Goal: Task Accomplishment & Management: Complete application form

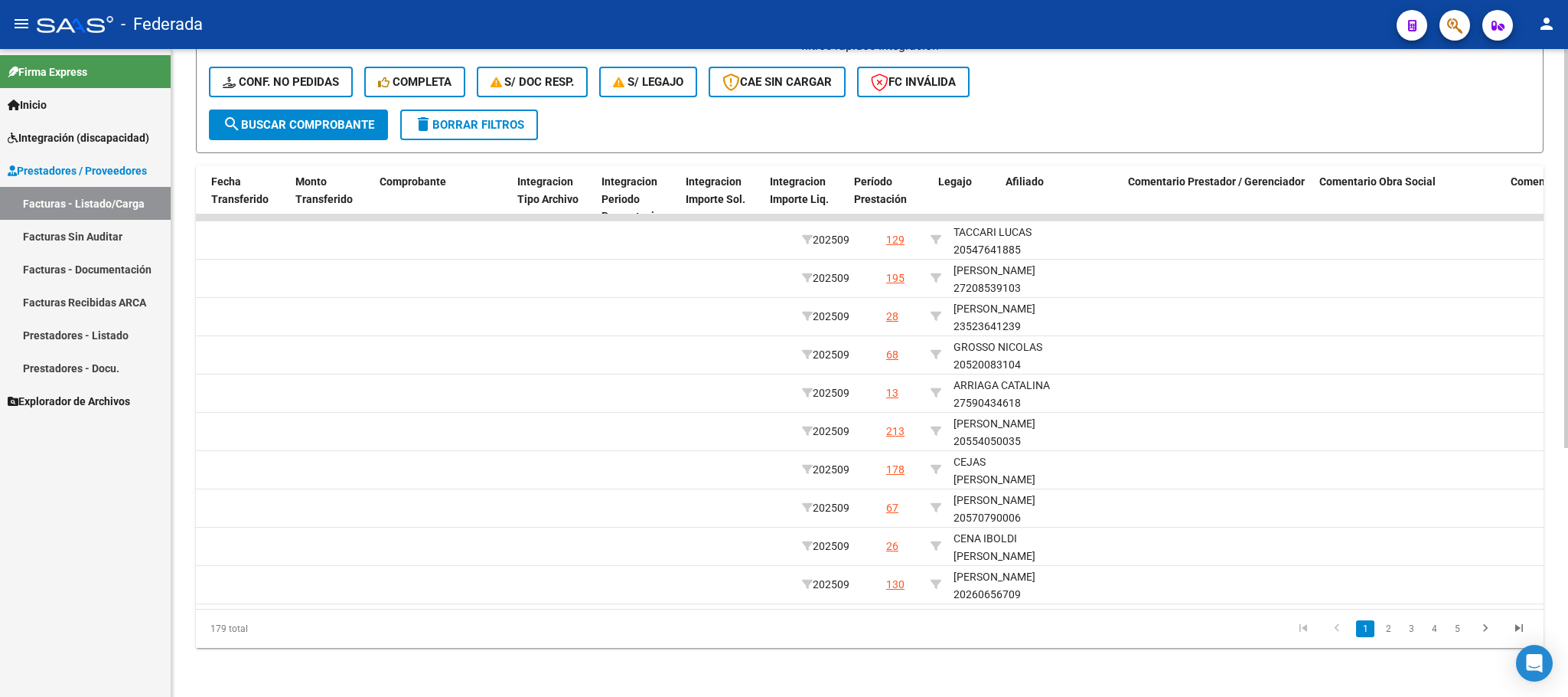
scroll to position [0, 1550]
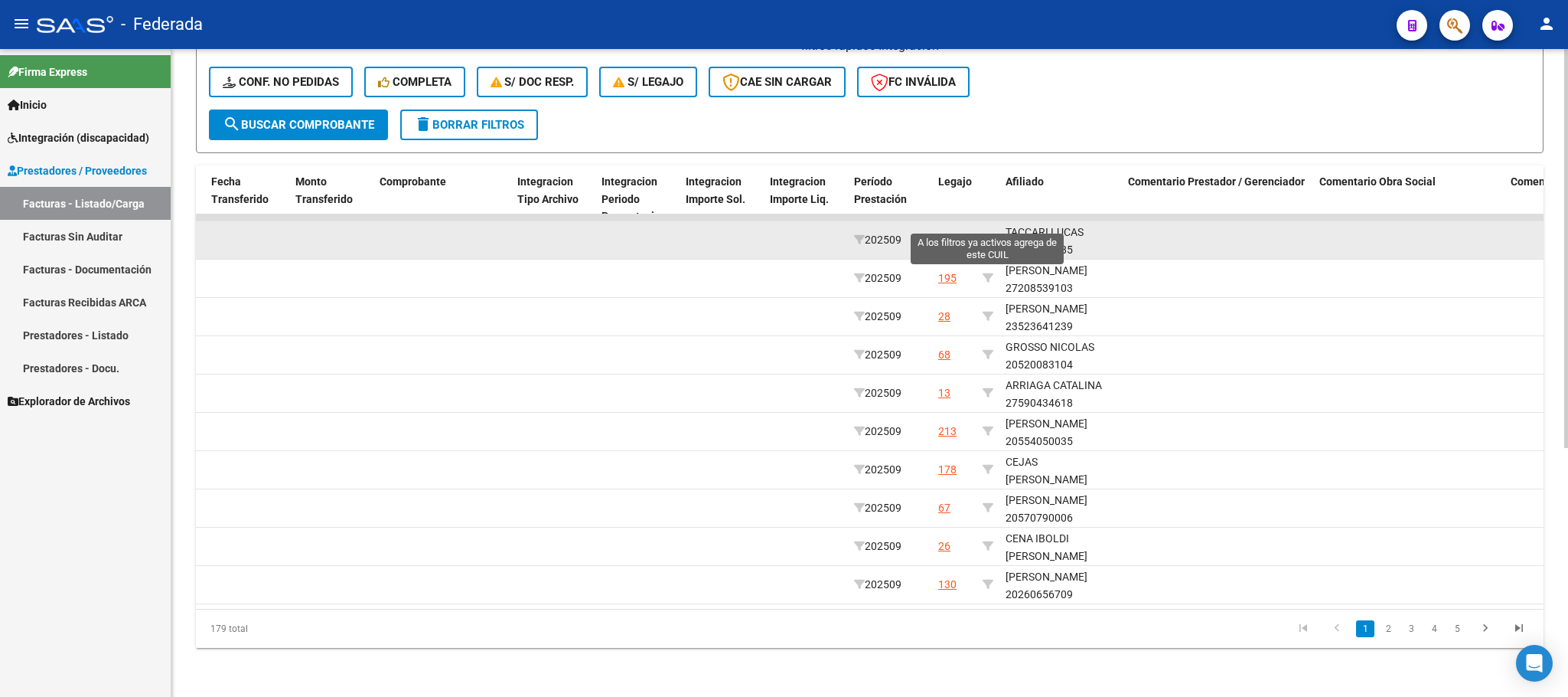
click at [987, 234] on icon at bounding box center [988, 240] width 11 height 11
type input "20547641885"
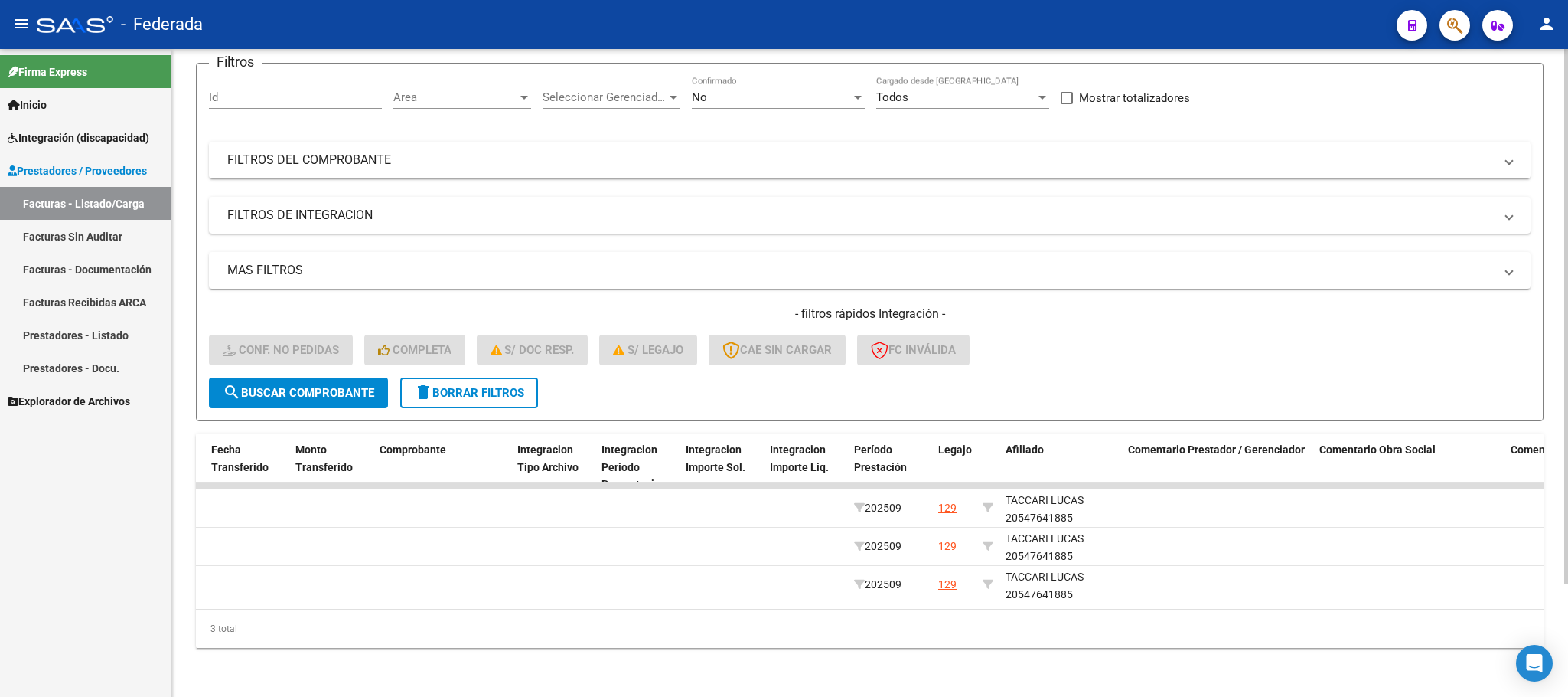
scroll to position [137, 0]
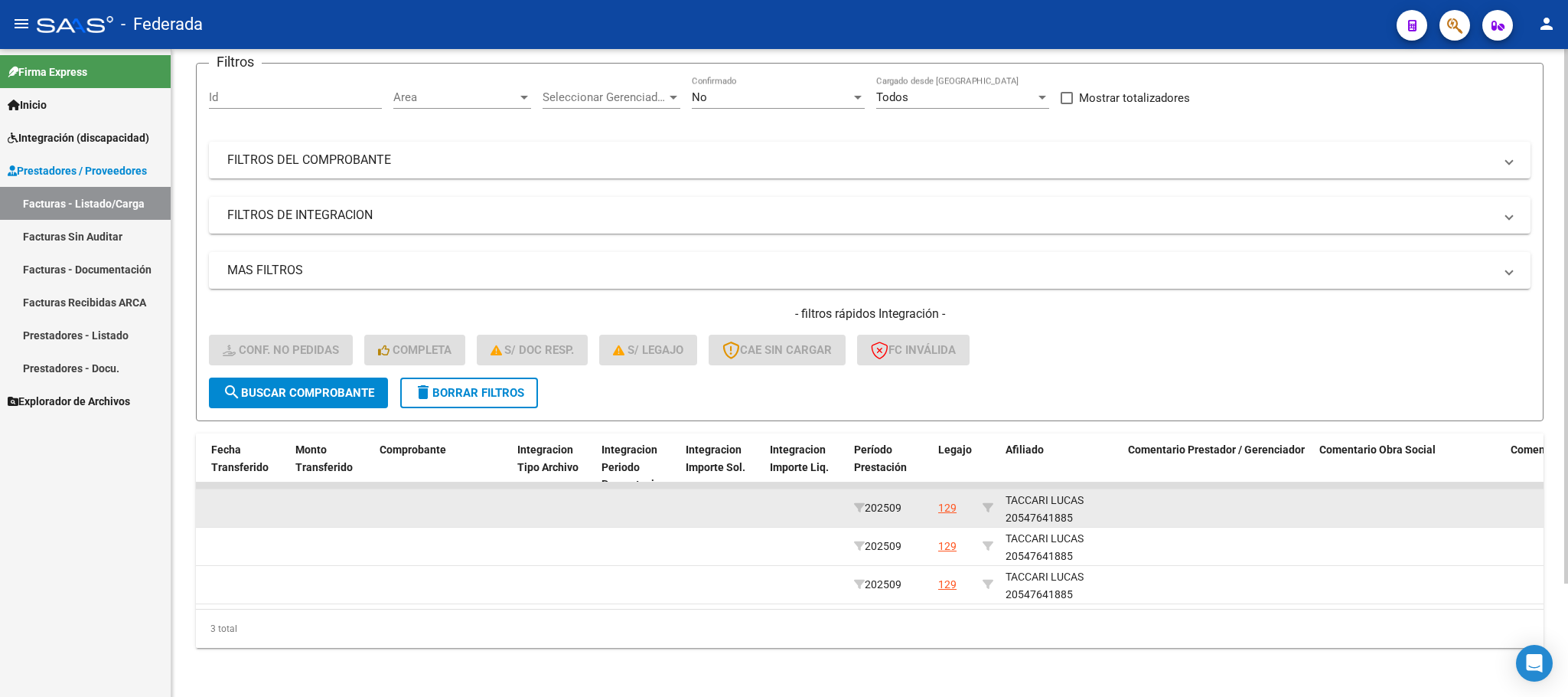
click at [1037, 498] on div "TACCARI LUCAS 20547641885" at bounding box center [1061, 509] width 111 height 35
copy div "20547641885"
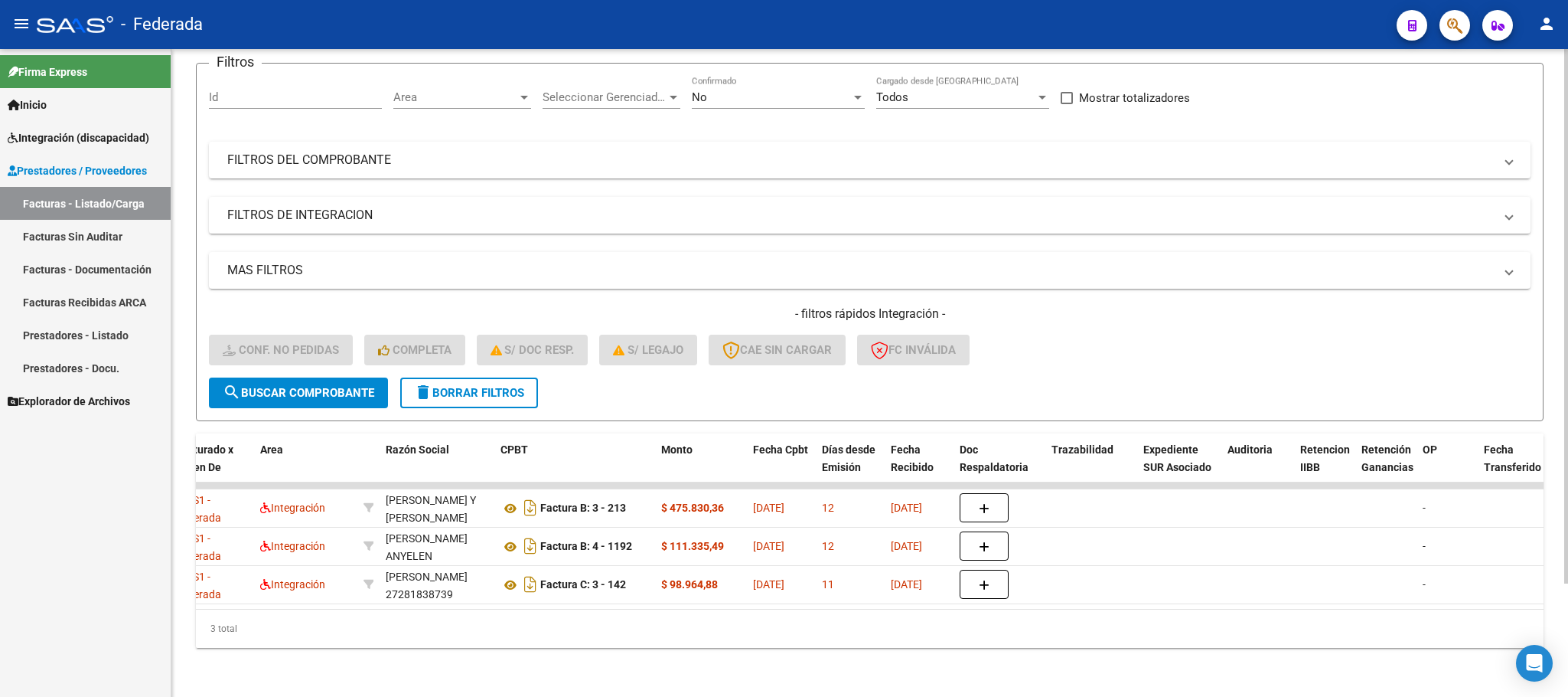
scroll to position [0, 0]
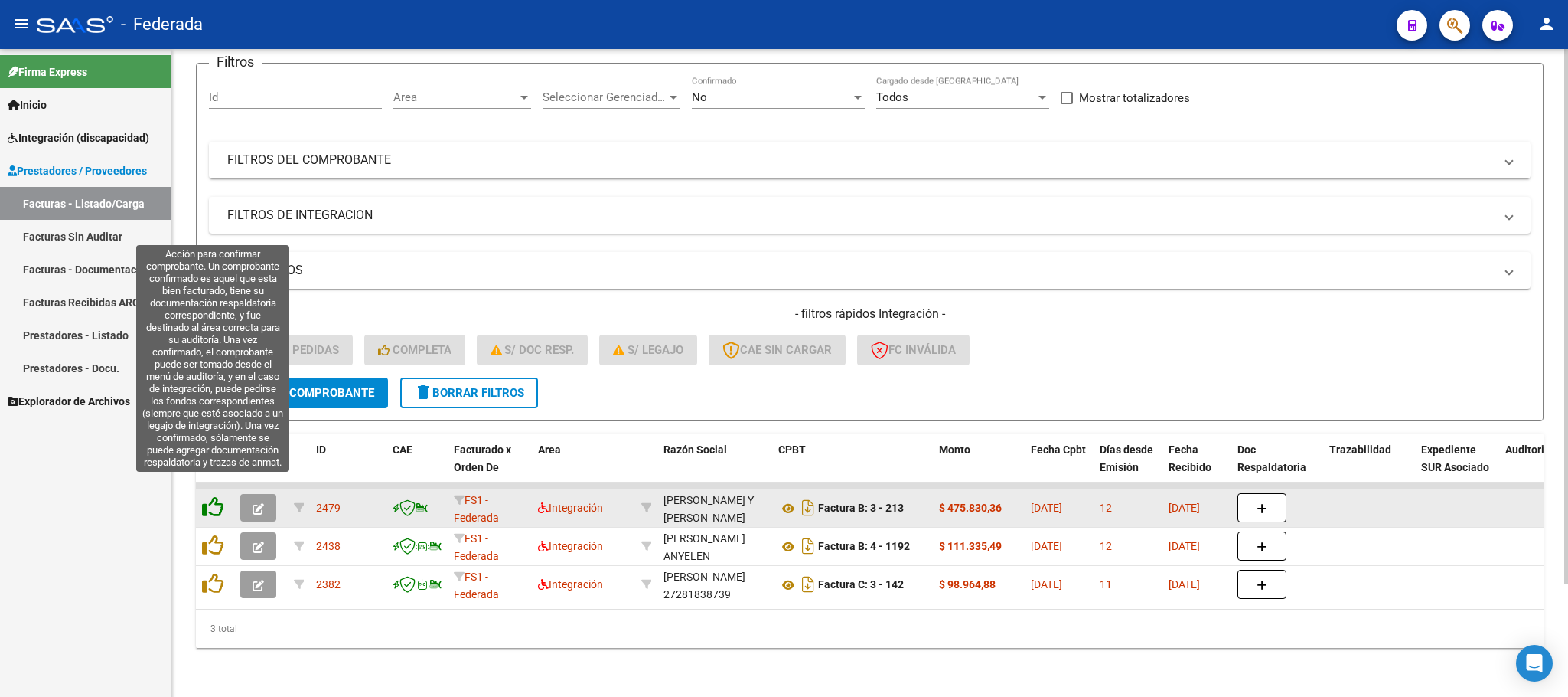
click at [218, 496] on icon at bounding box center [213, 506] width 21 height 21
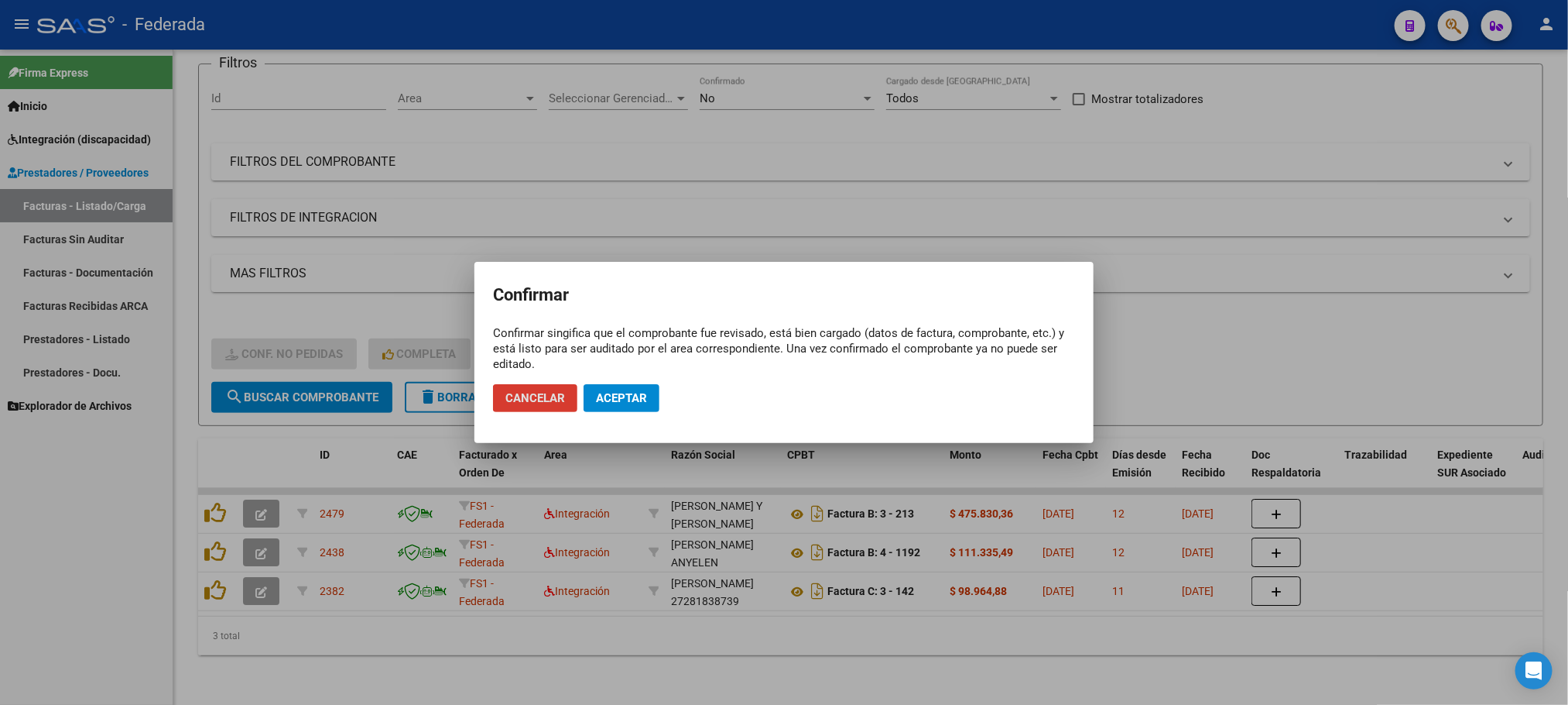
click at [625, 402] on span "Aceptar" at bounding box center [621, 398] width 51 height 14
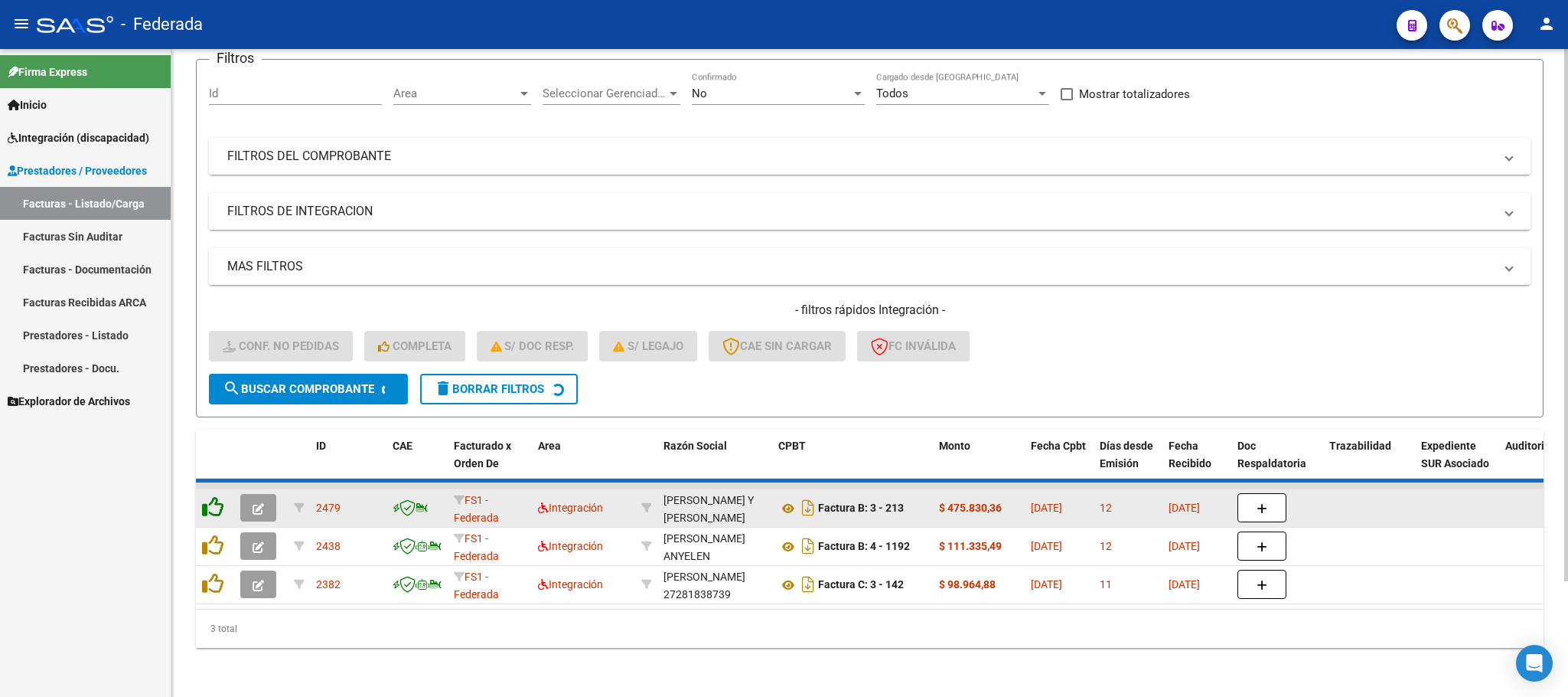
scroll to position [99, 0]
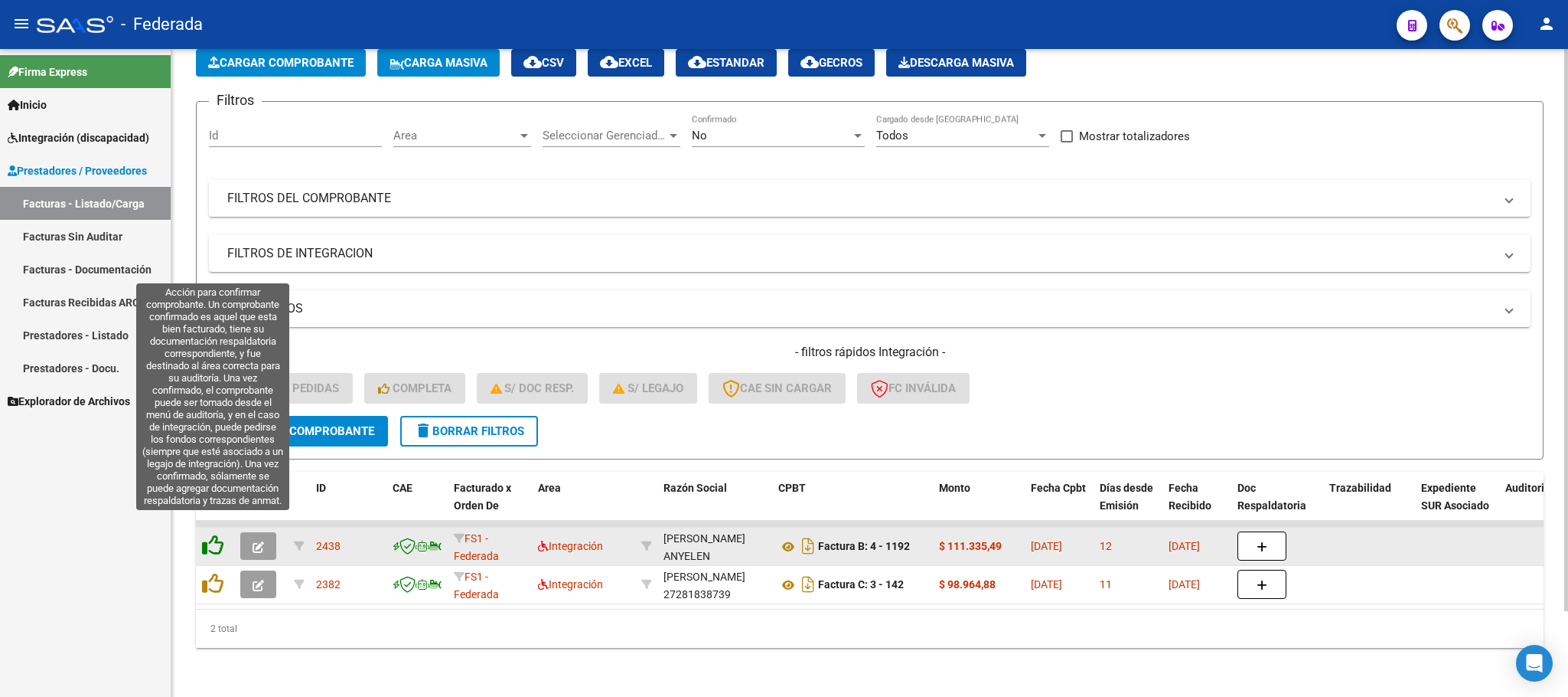
click at [214, 534] on icon at bounding box center [213, 545] width 21 height 21
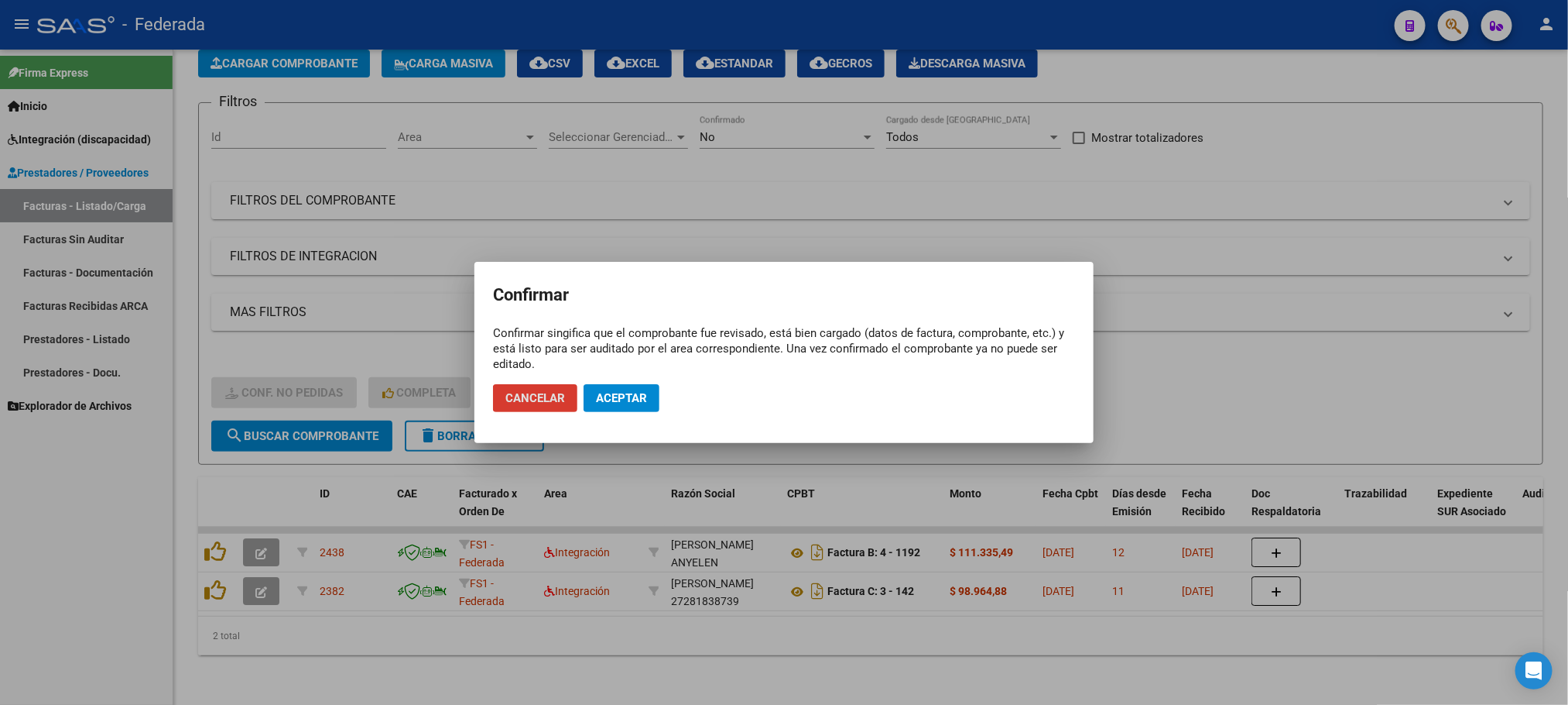
click at [634, 407] on button "Aceptar" at bounding box center [621, 399] width 76 height 28
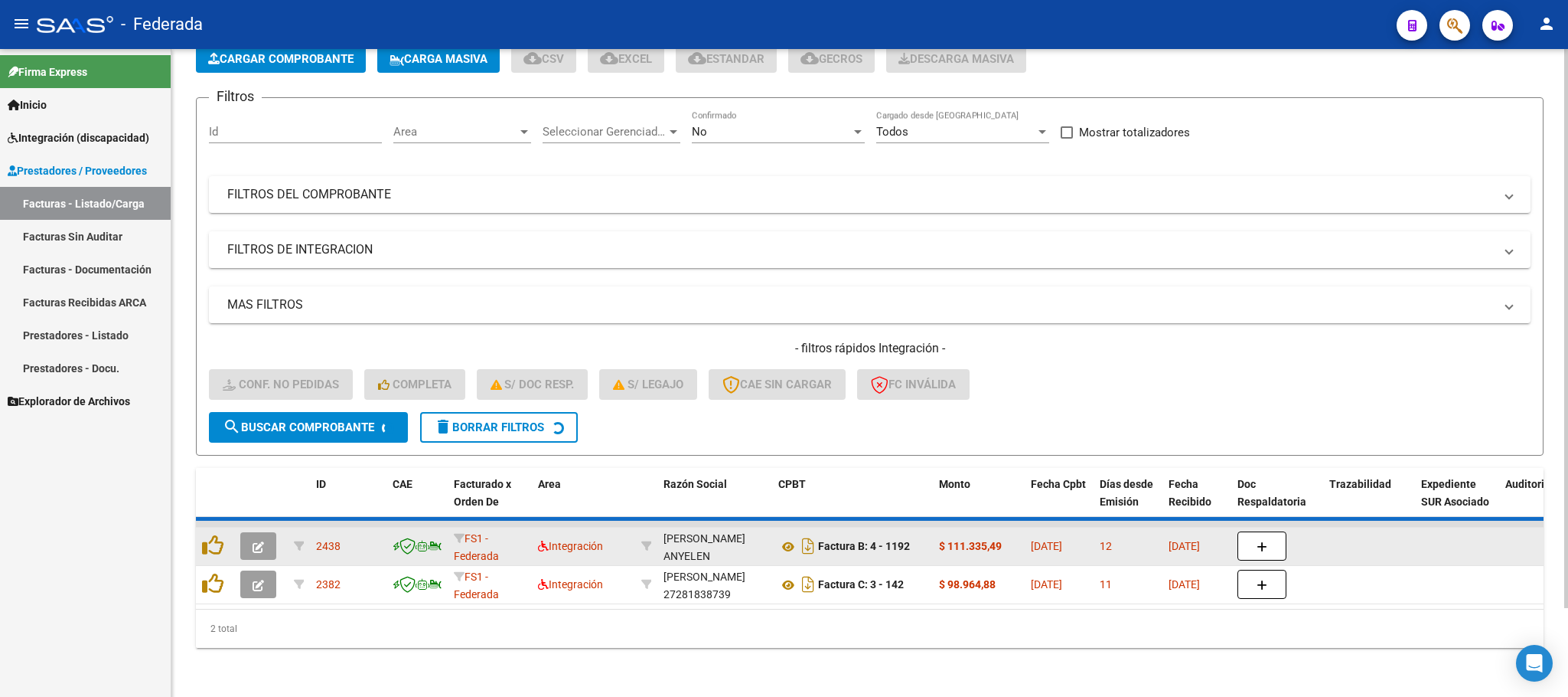
scroll to position [59, 0]
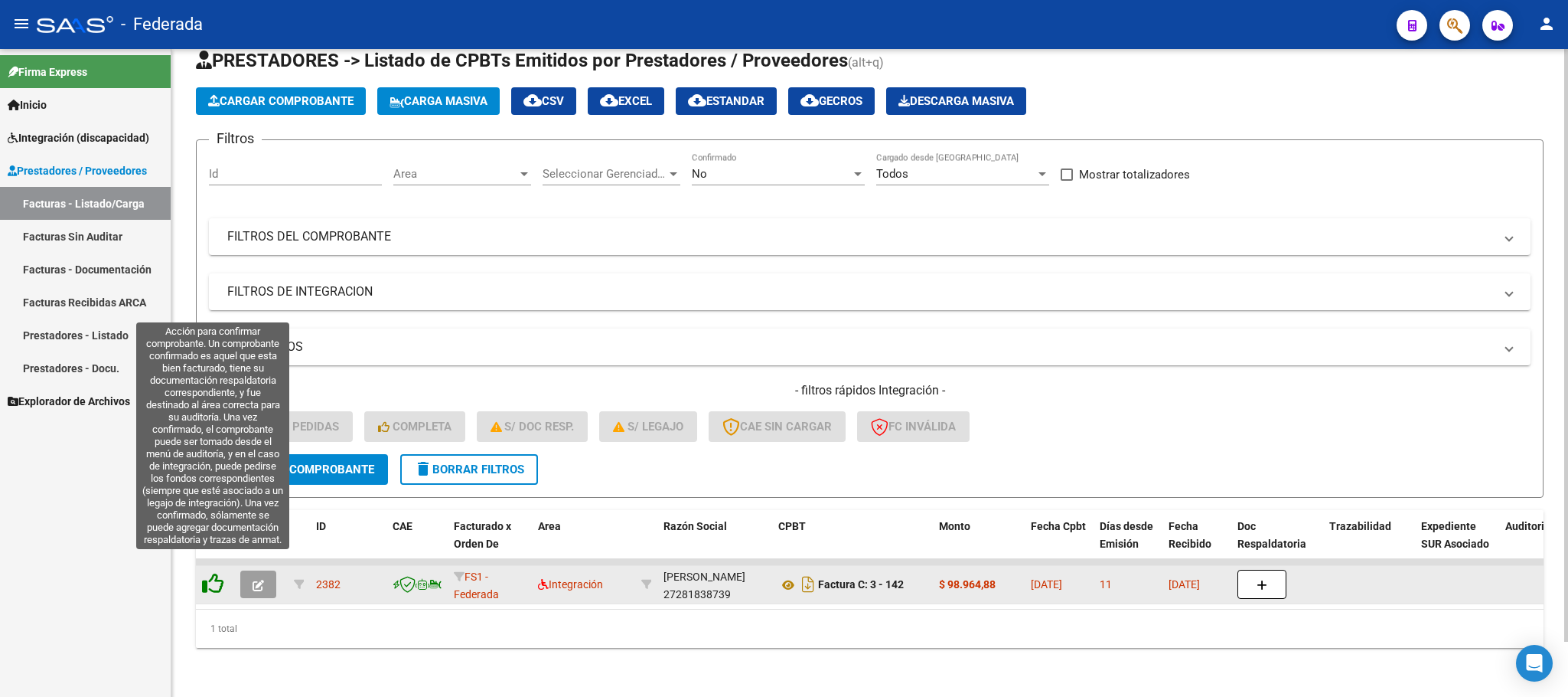
click at [220, 572] on icon at bounding box center [213, 583] width 21 height 21
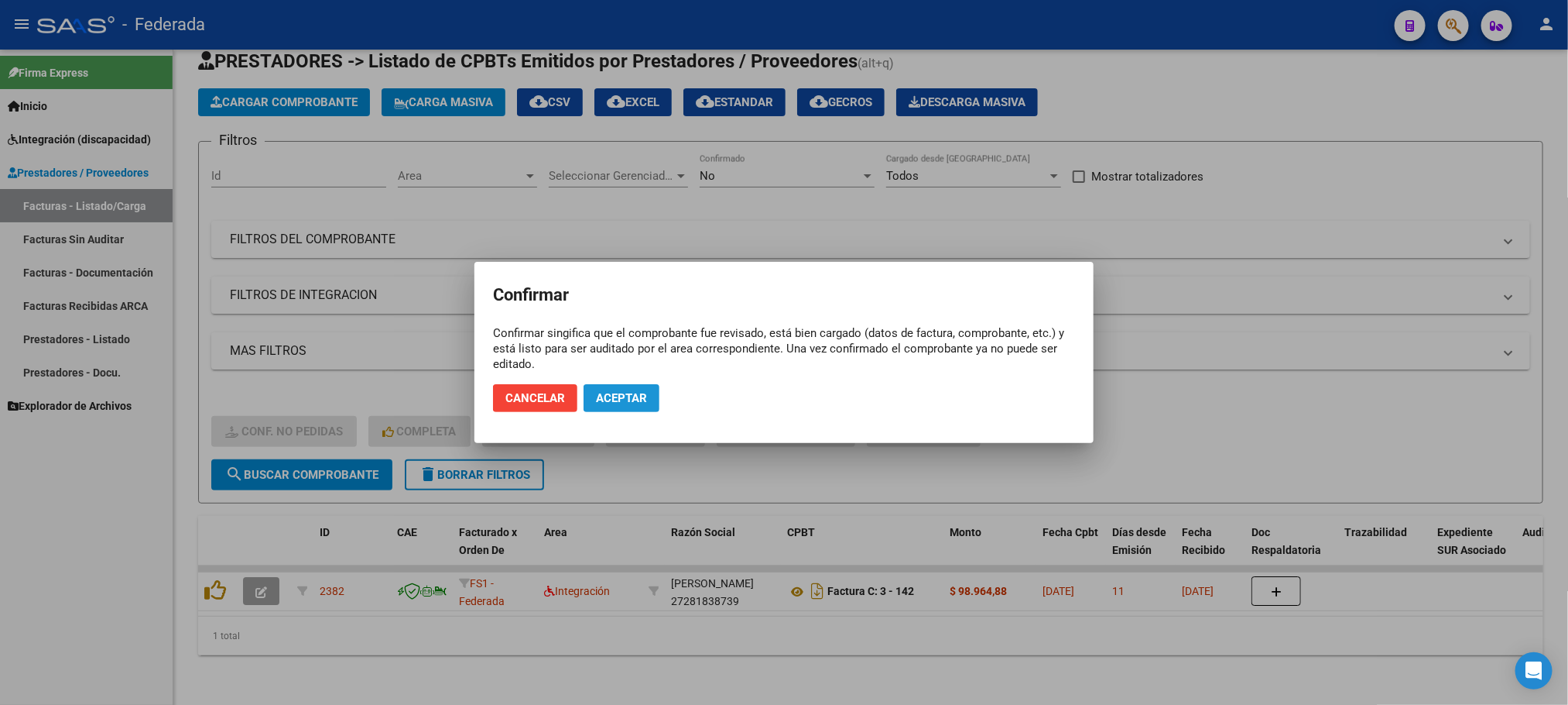
click at [604, 395] on span "Aceptar" at bounding box center [621, 398] width 51 height 14
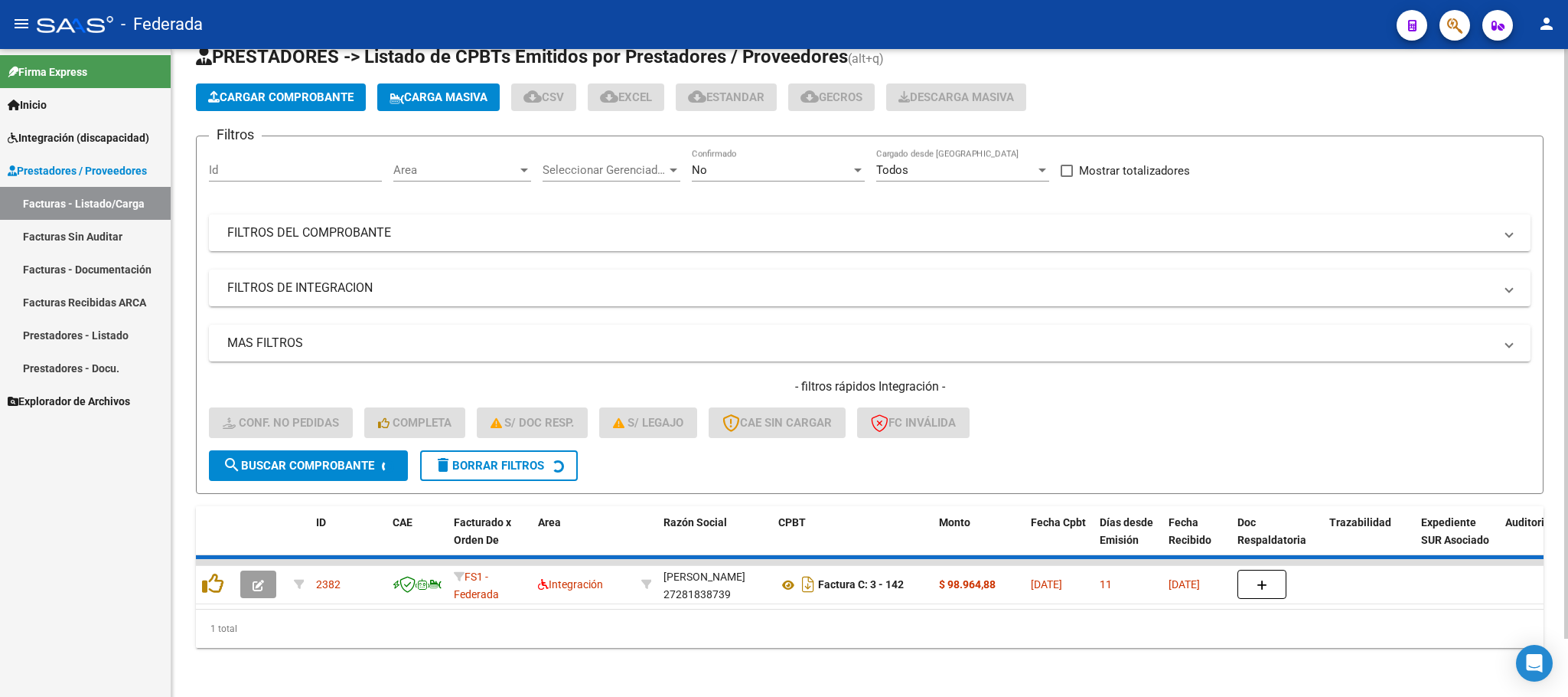
scroll to position [30, 0]
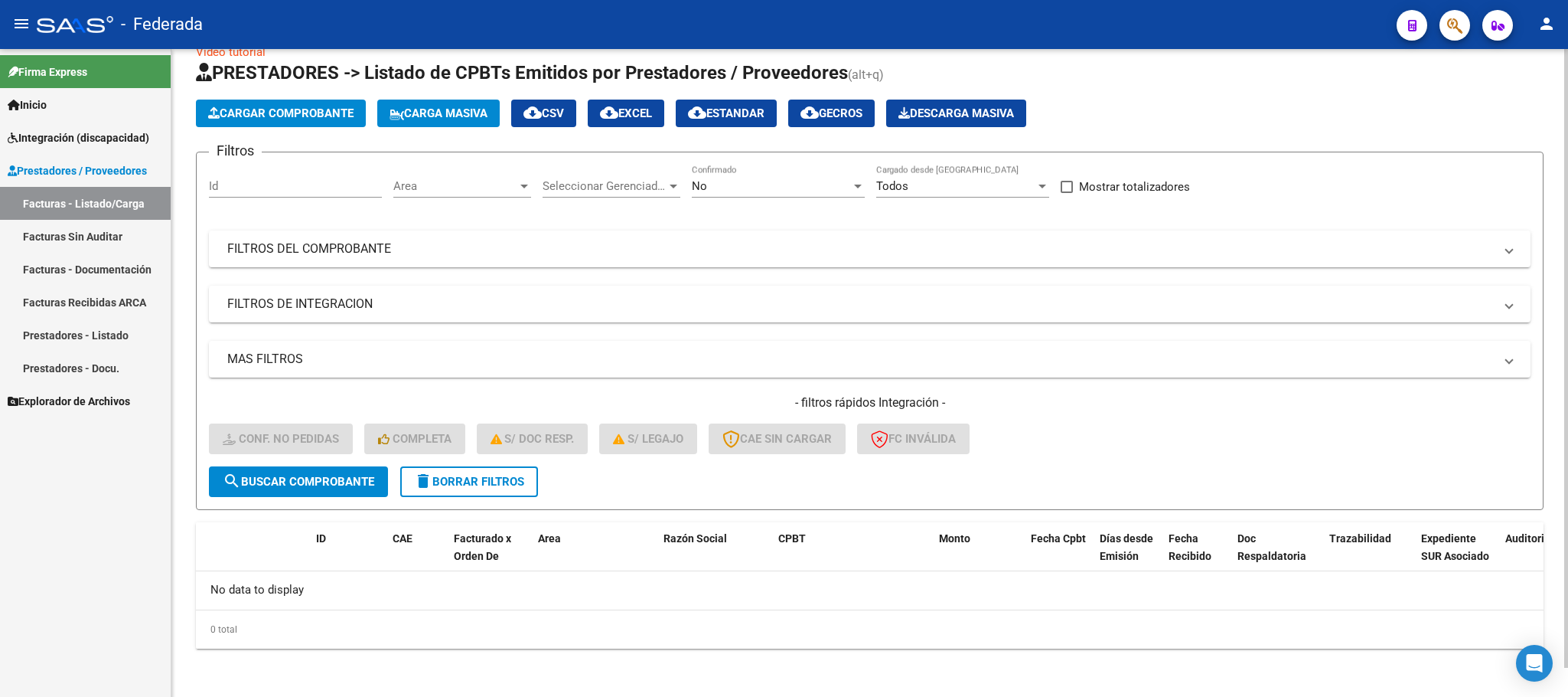
click at [506, 479] on span "delete Borrar Filtros" at bounding box center [469, 481] width 111 height 14
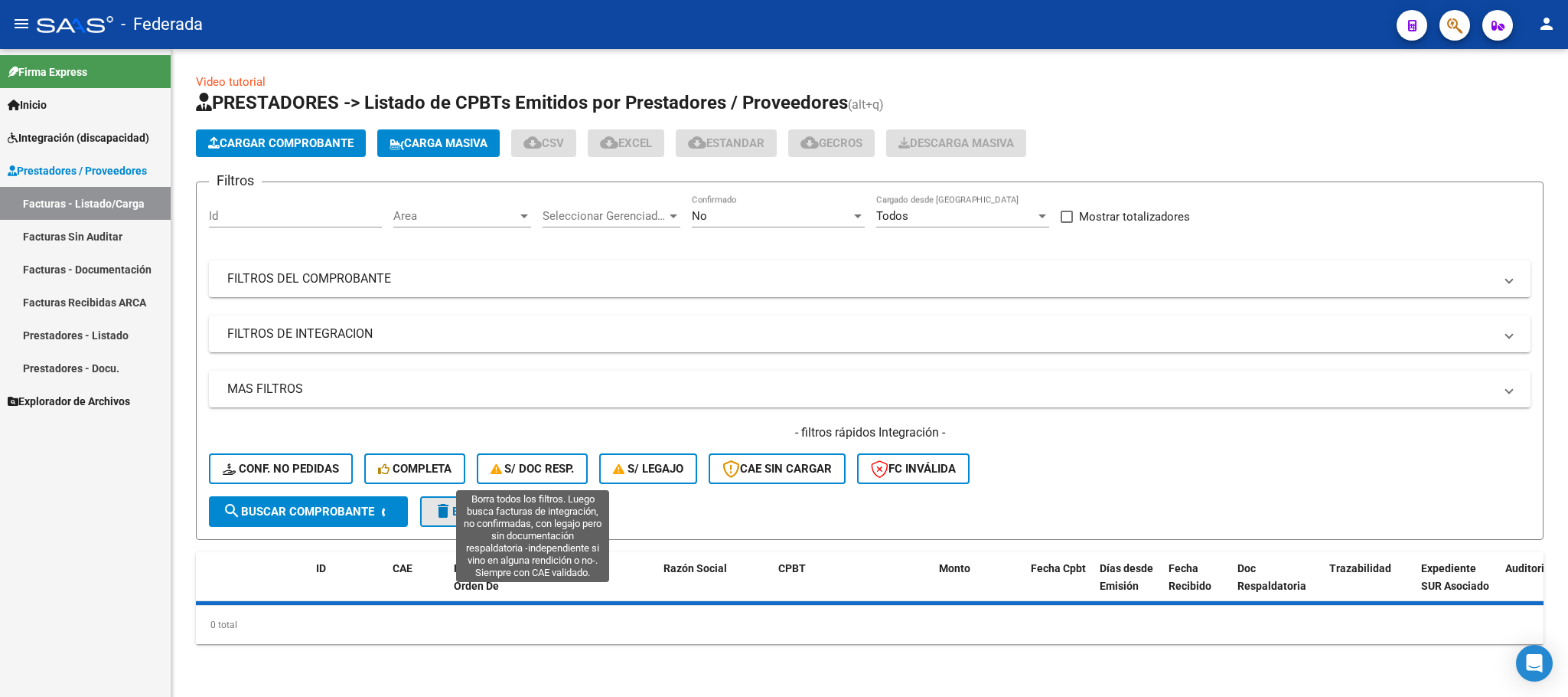
scroll to position [0, 0]
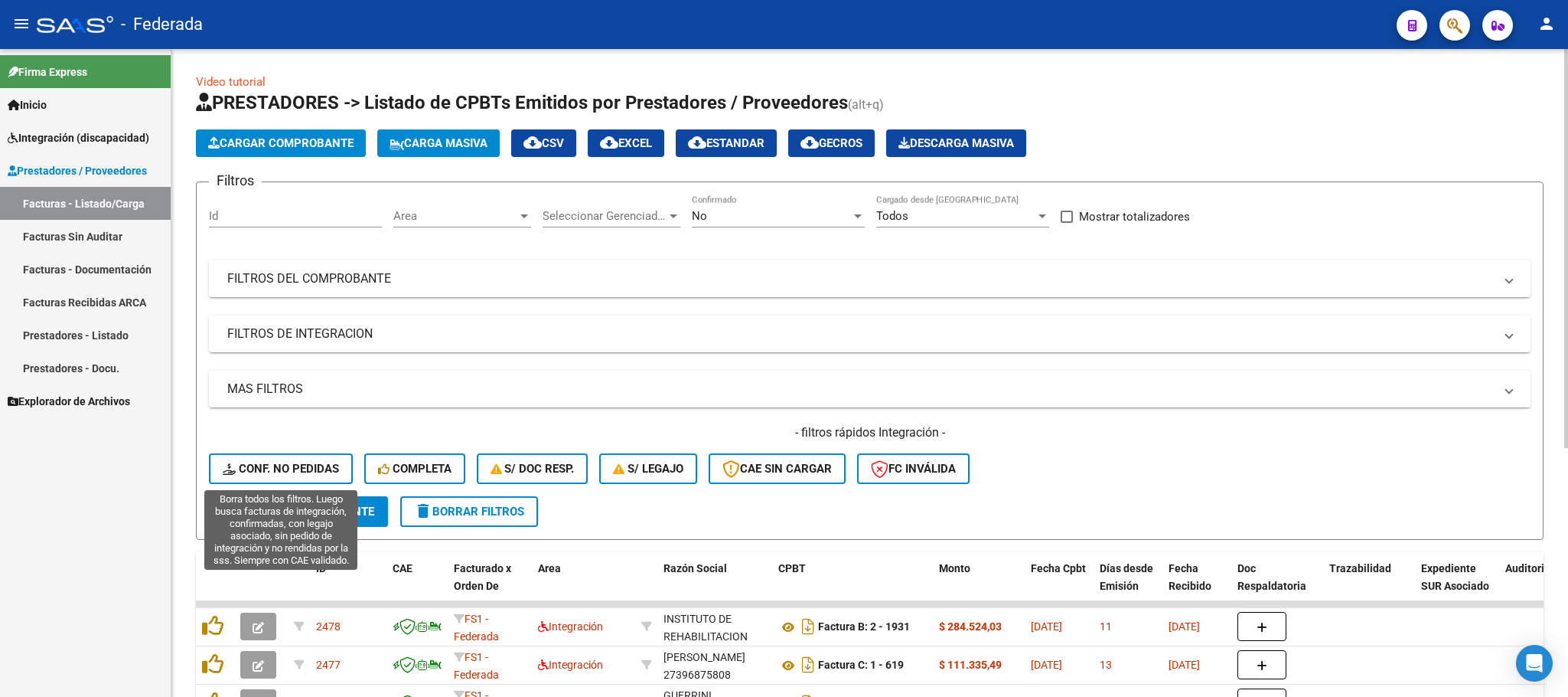
click at [324, 463] on span "Conf. no pedidas" at bounding box center [281, 468] width 116 height 14
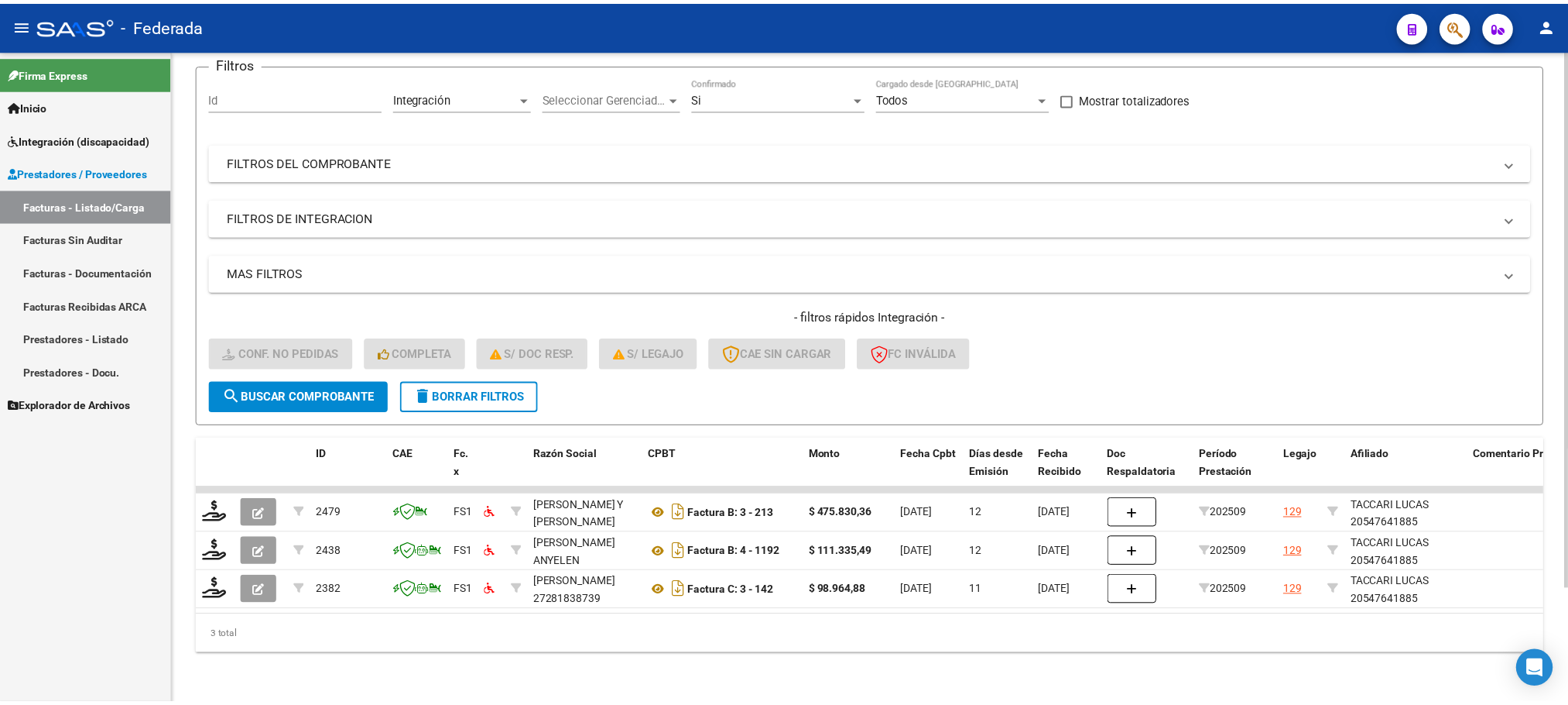
scroll to position [138, 0]
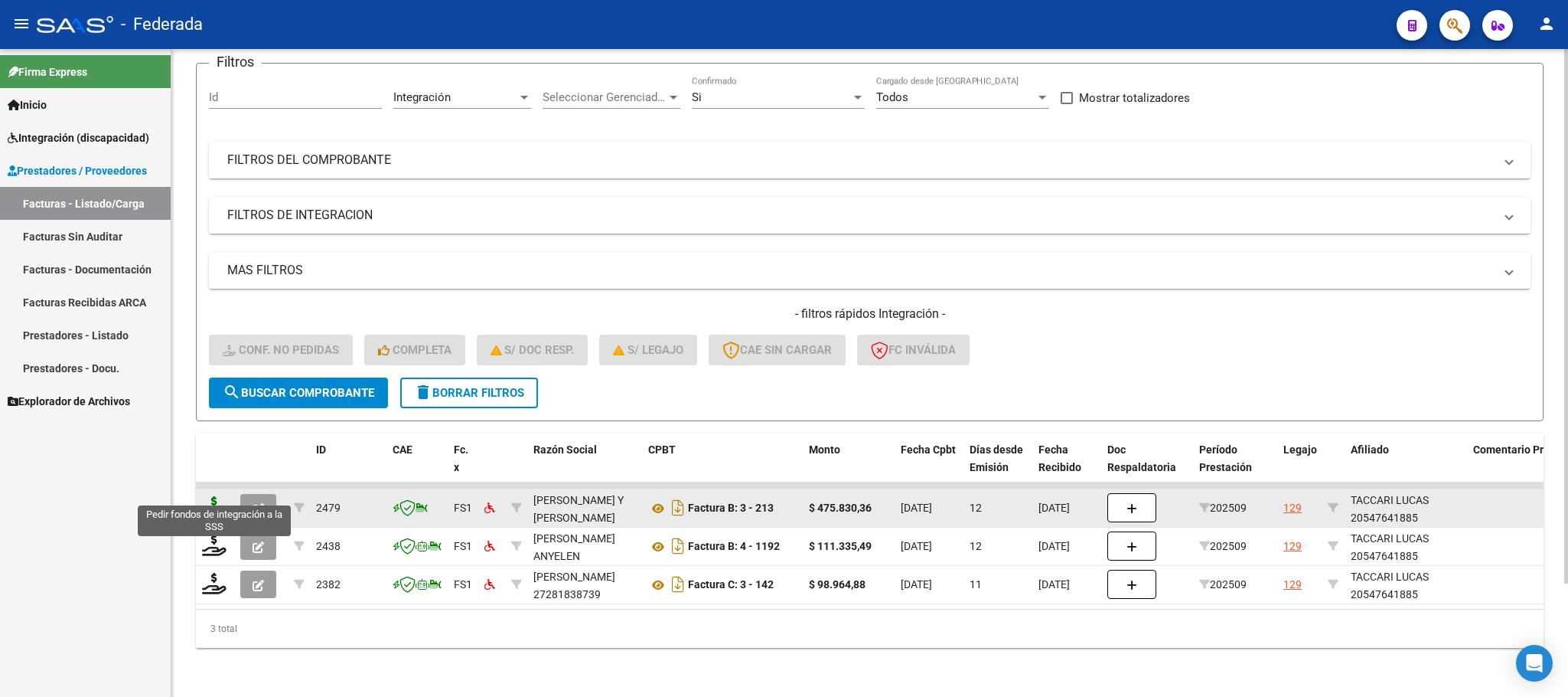
click at [220, 496] on icon at bounding box center [215, 506] width 24 height 21
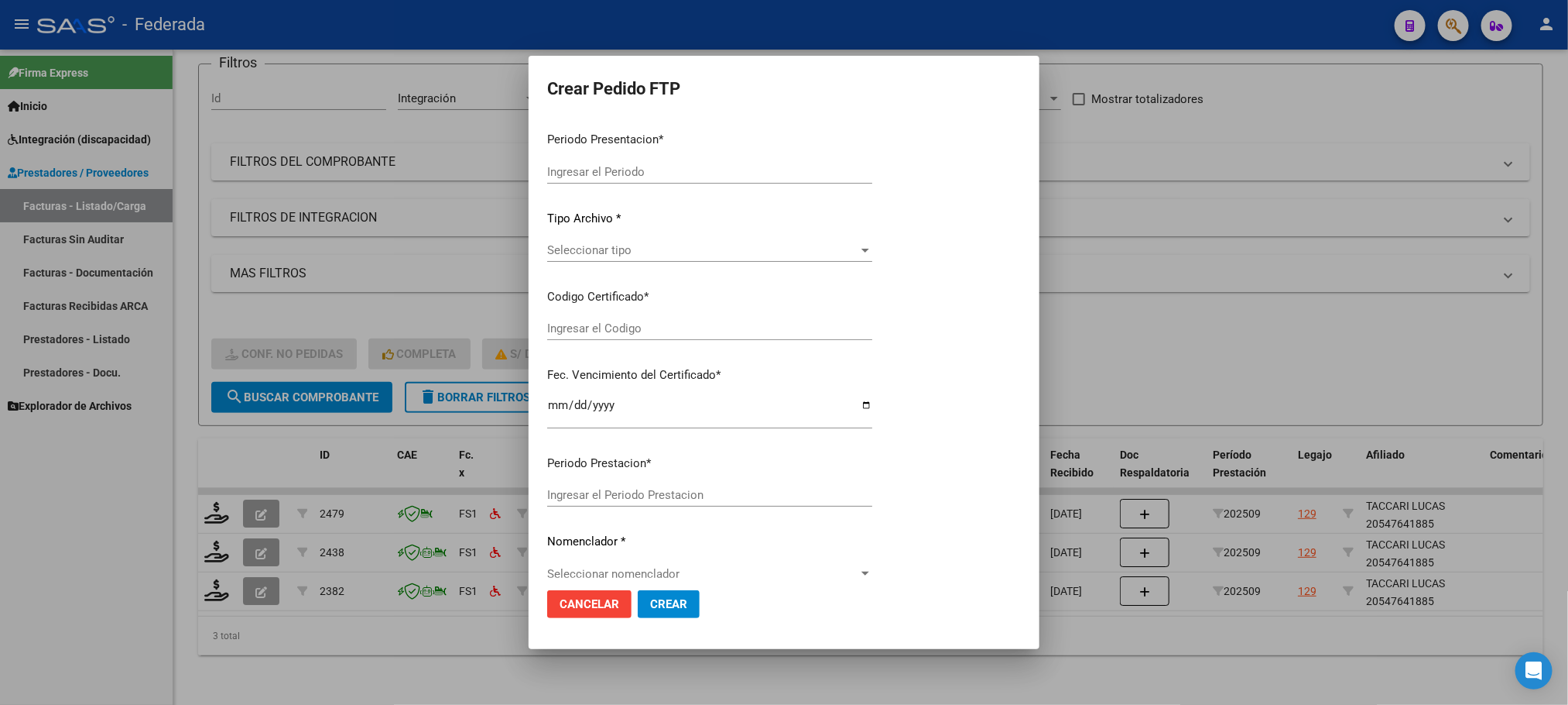
type input "202509"
type input "$ 475.830,36"
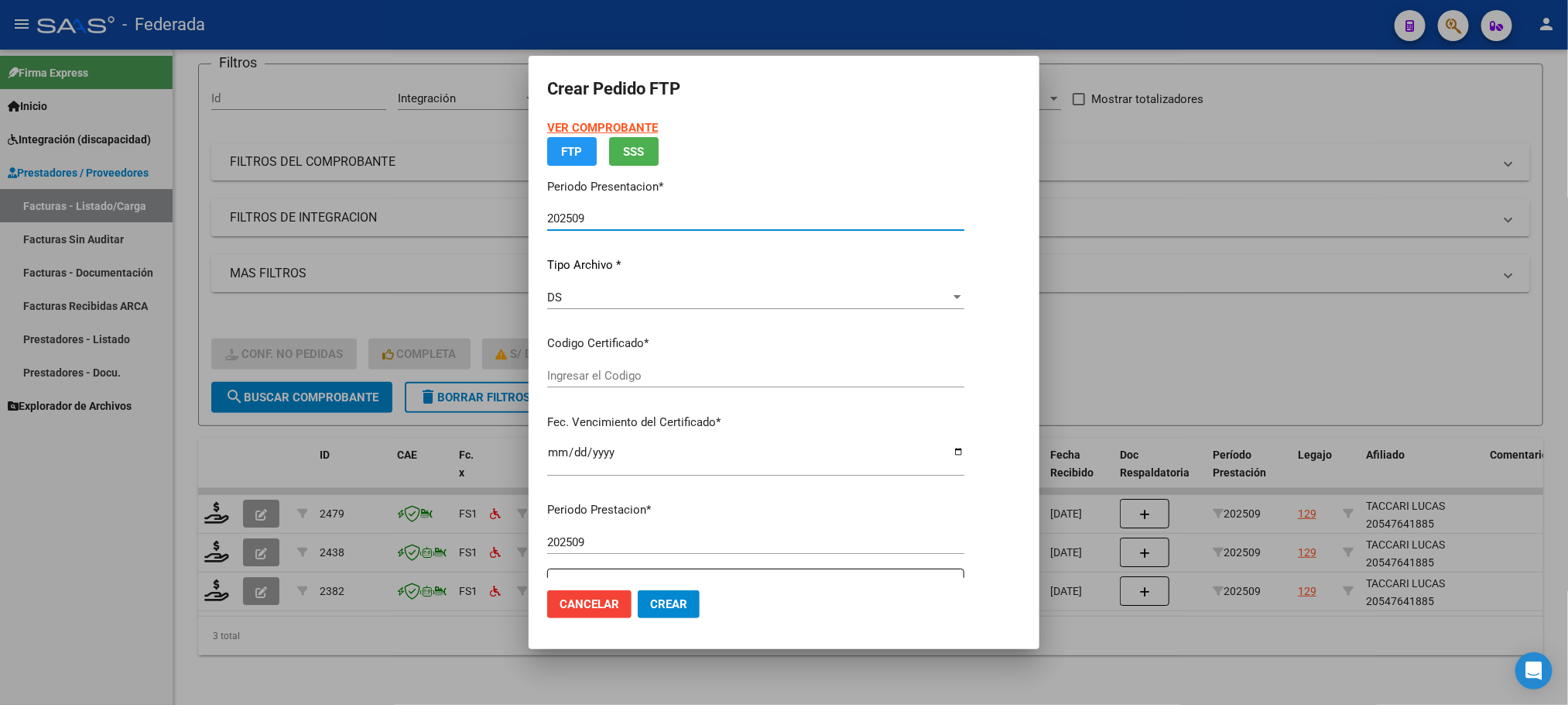
type input "ARG02000547641882022090620270906SFE503"
type input "2027-09-06"
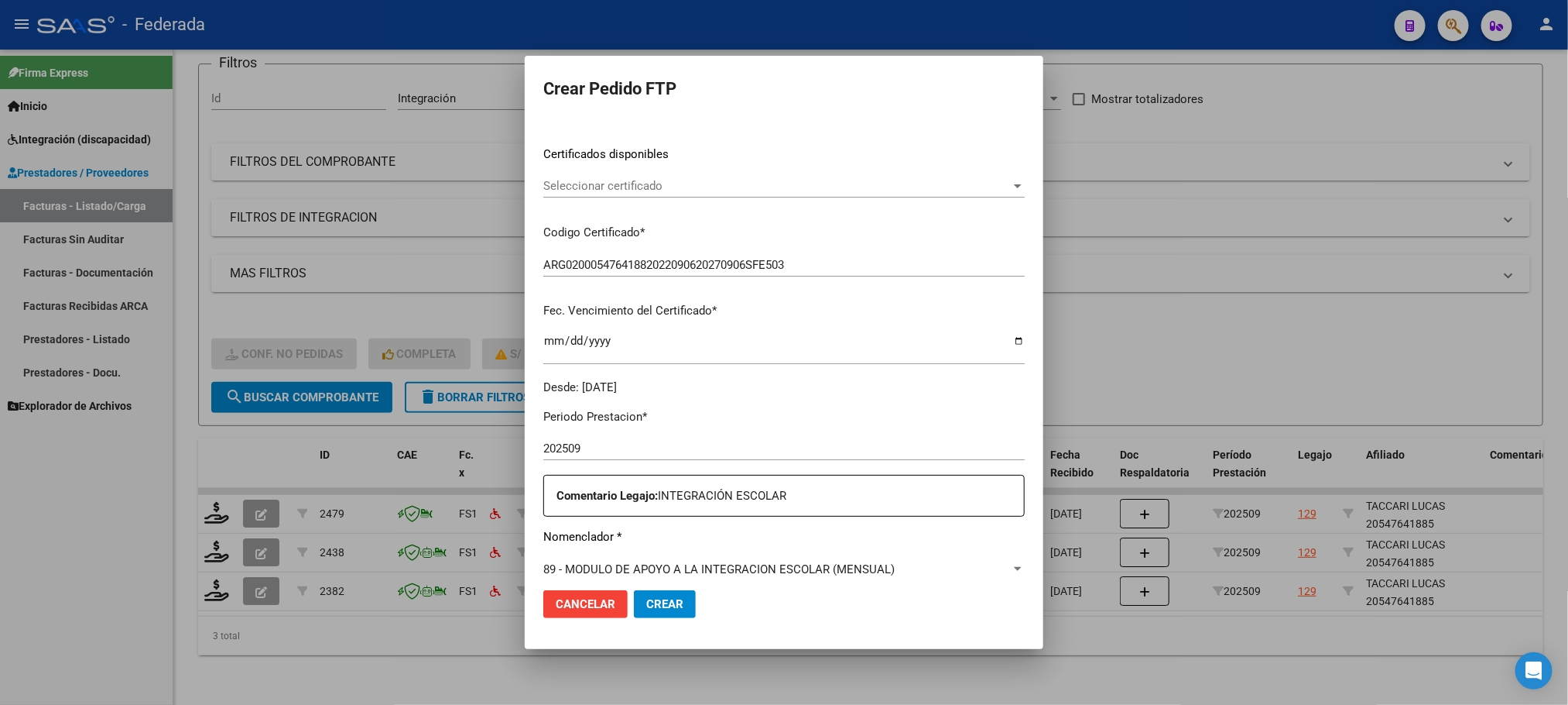
scroll to position [232, 0]
click at [630, 182] on span "Seleccionar certificado" at bounding box center [777, 183] width 468 height 14
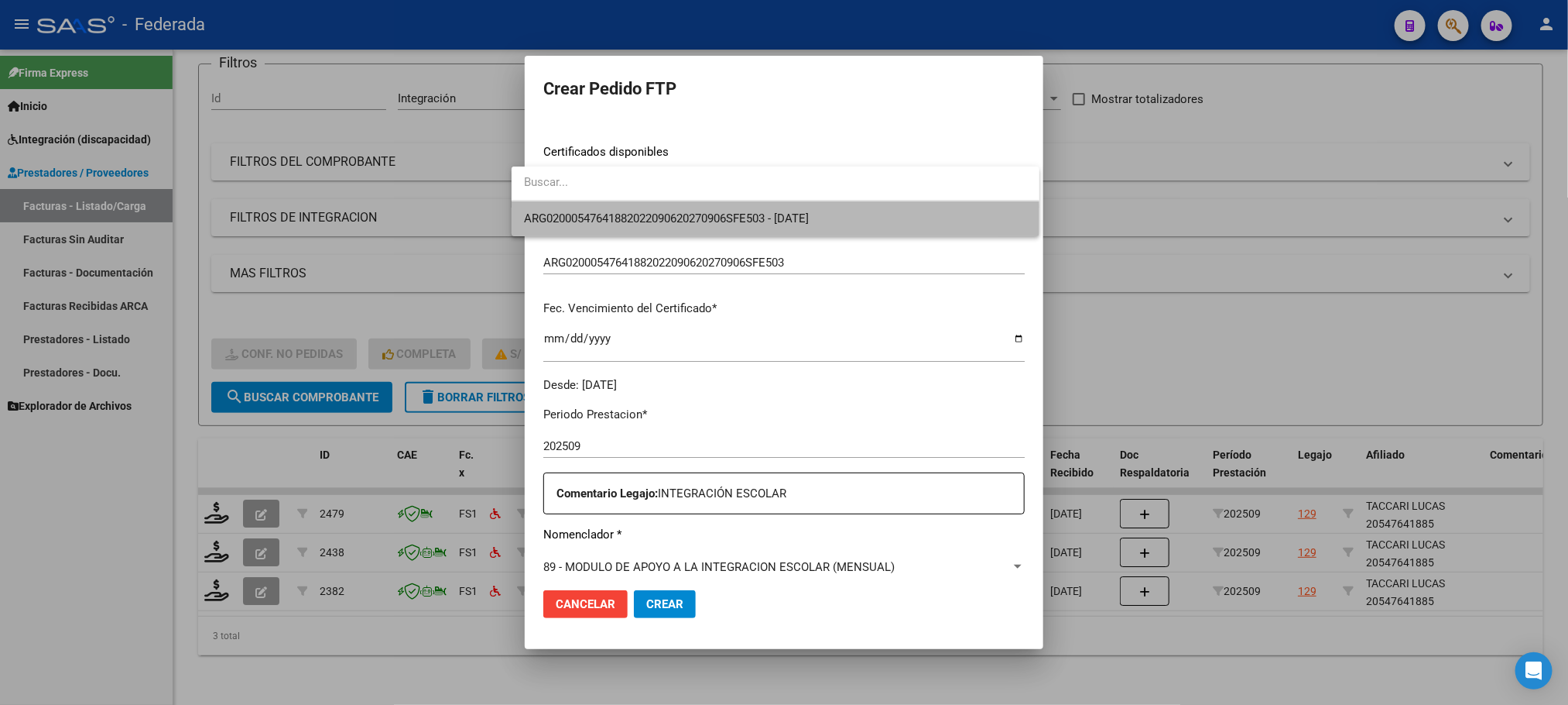
click at [626, 228] on span "ARG02000547641882022090620270906SFE503 - 2027-09-06" at bounding box center [776, 218] width 504 height 35
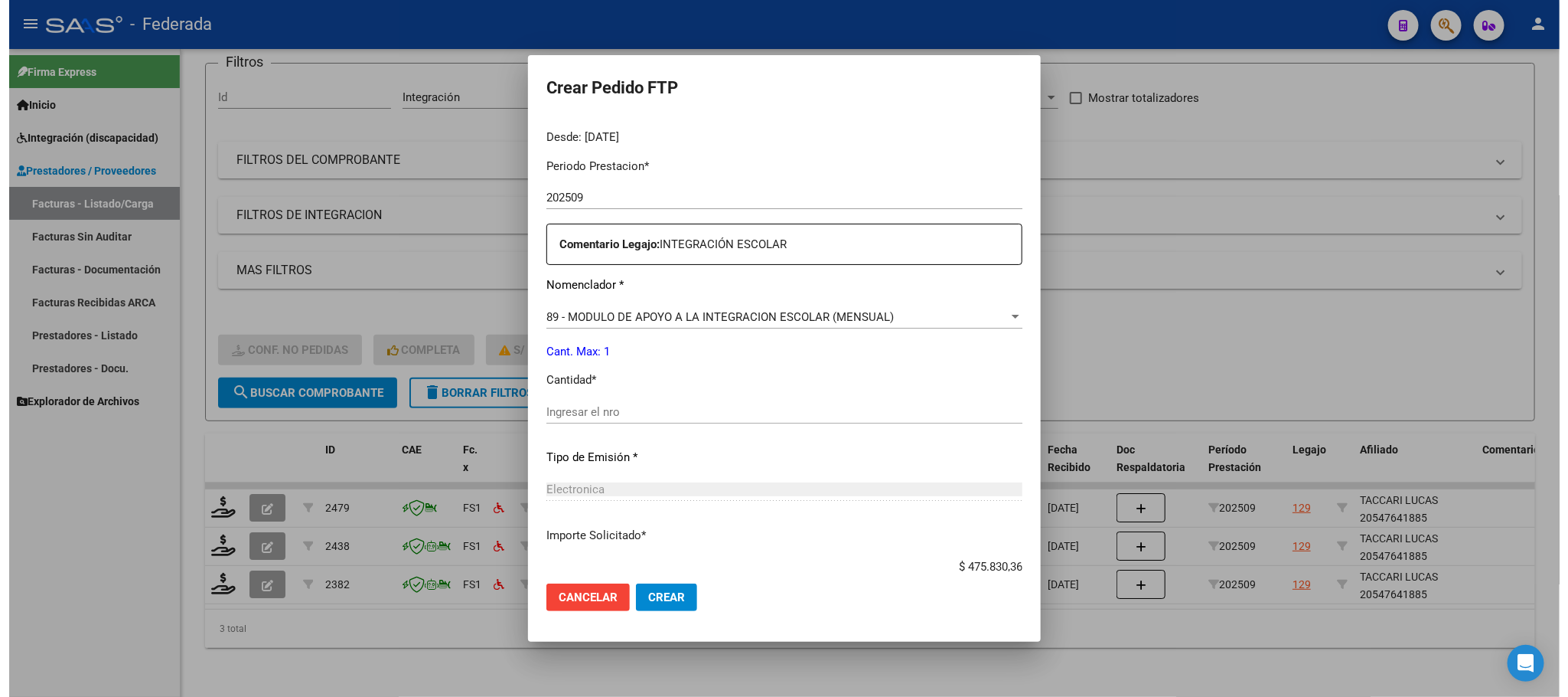
scroll to position [572, 0]
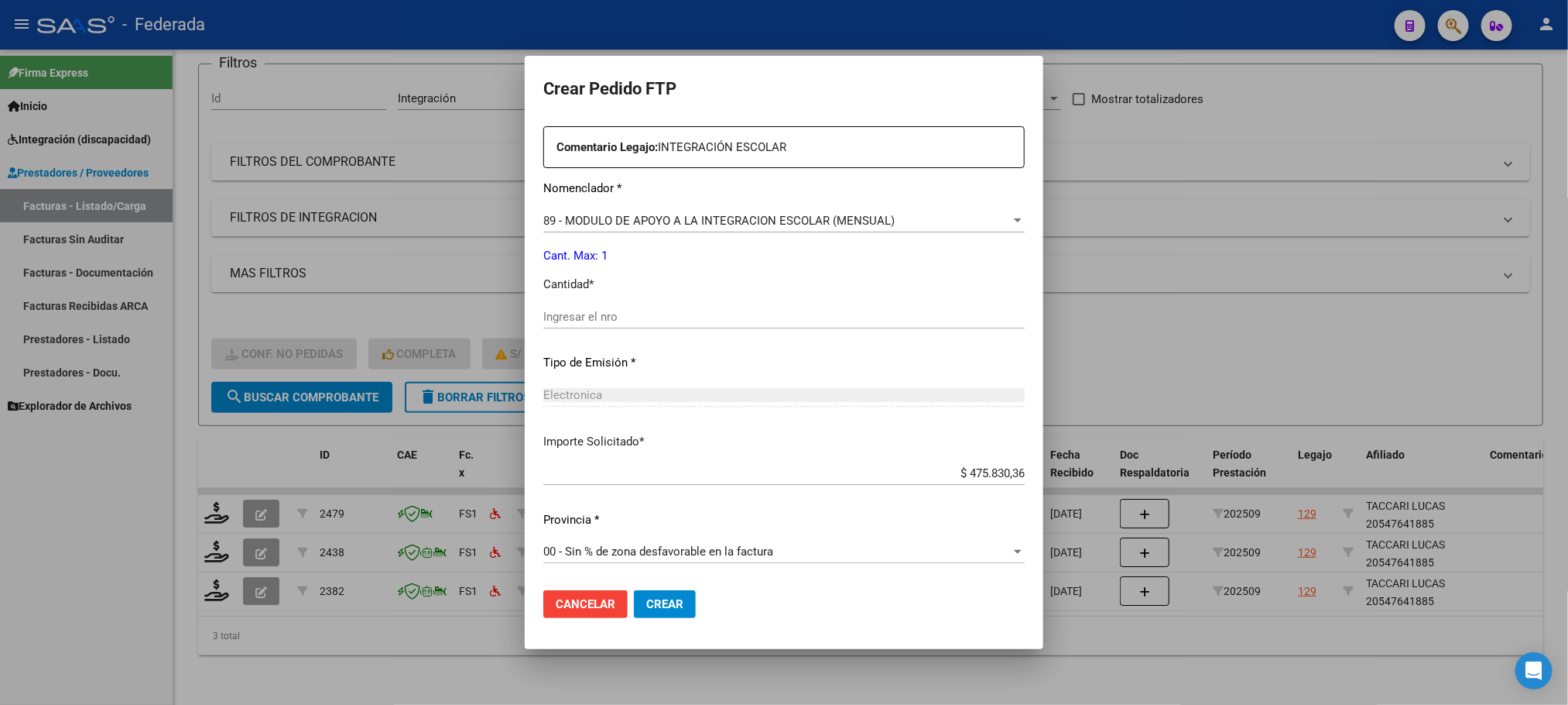
click at [609, 312] on input "Ingresar el nro" at bounding box center [784, 317] width 481 height 14
type input "1"
click at [646, 598] on span "Crear" at bounding box center [665, 603] width 38 height 14
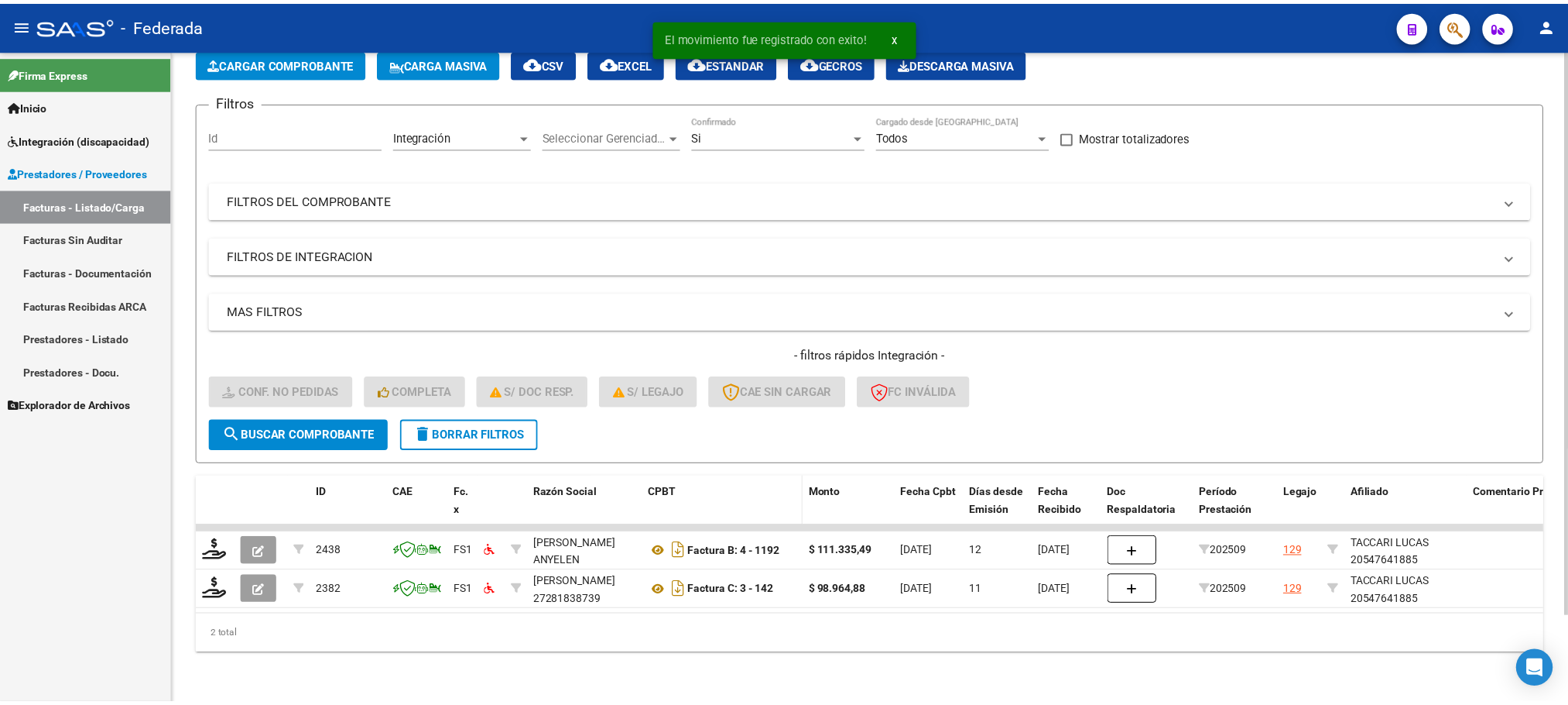
scroll to position [100, 0]
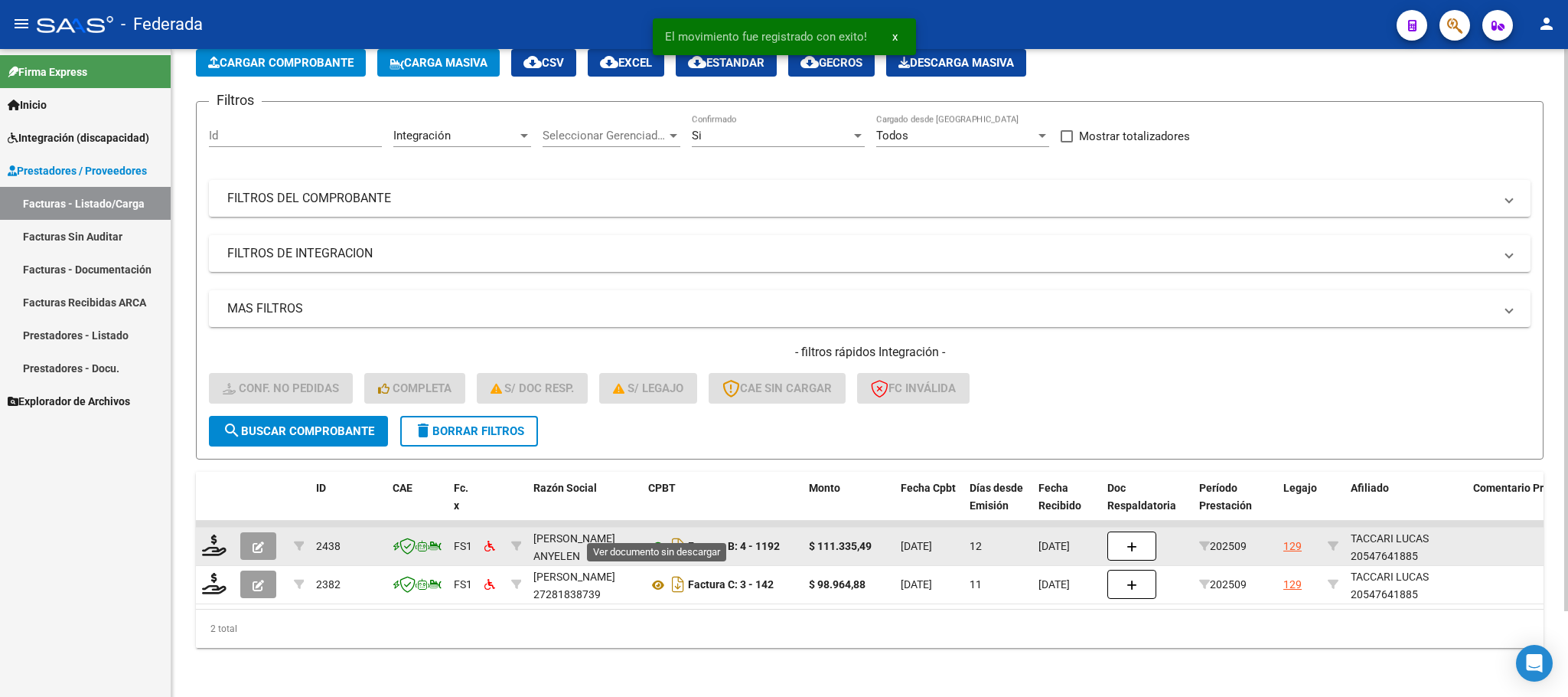
click at [657, 537] on icon at bounding box center [658, 546] width 20 height 19
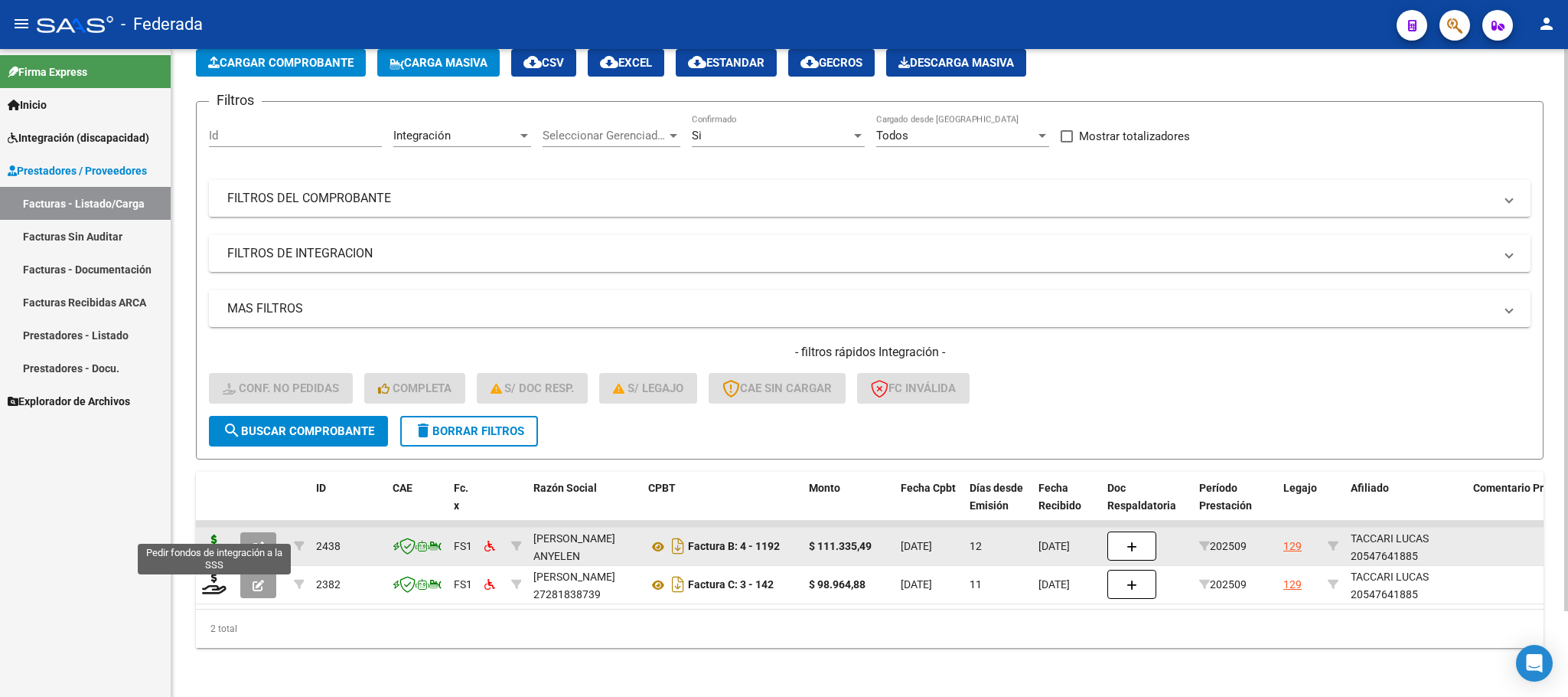
click at [207, 534] on icon at bounding box center [215, 545] width 24 height 21
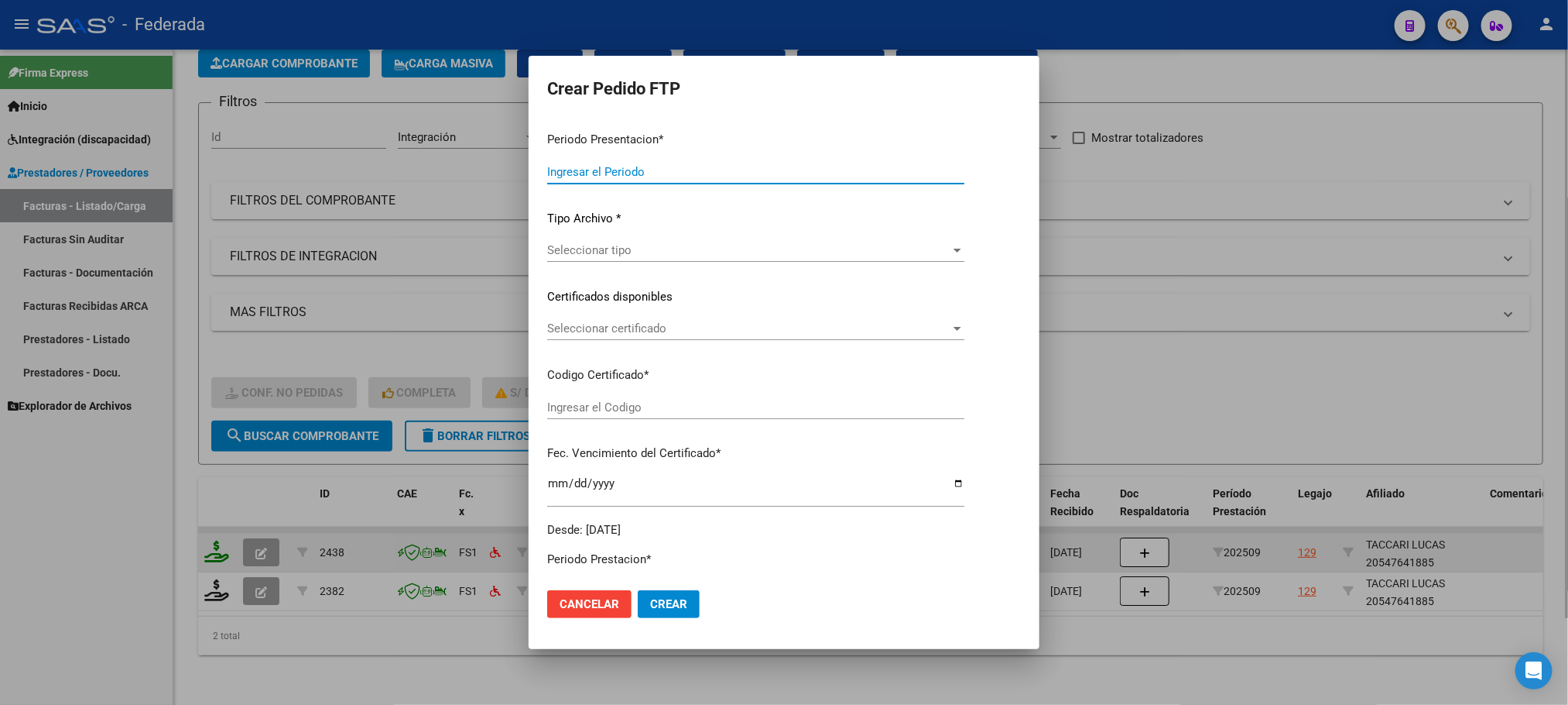
type input "202509"
type input "$ 111.335,49"
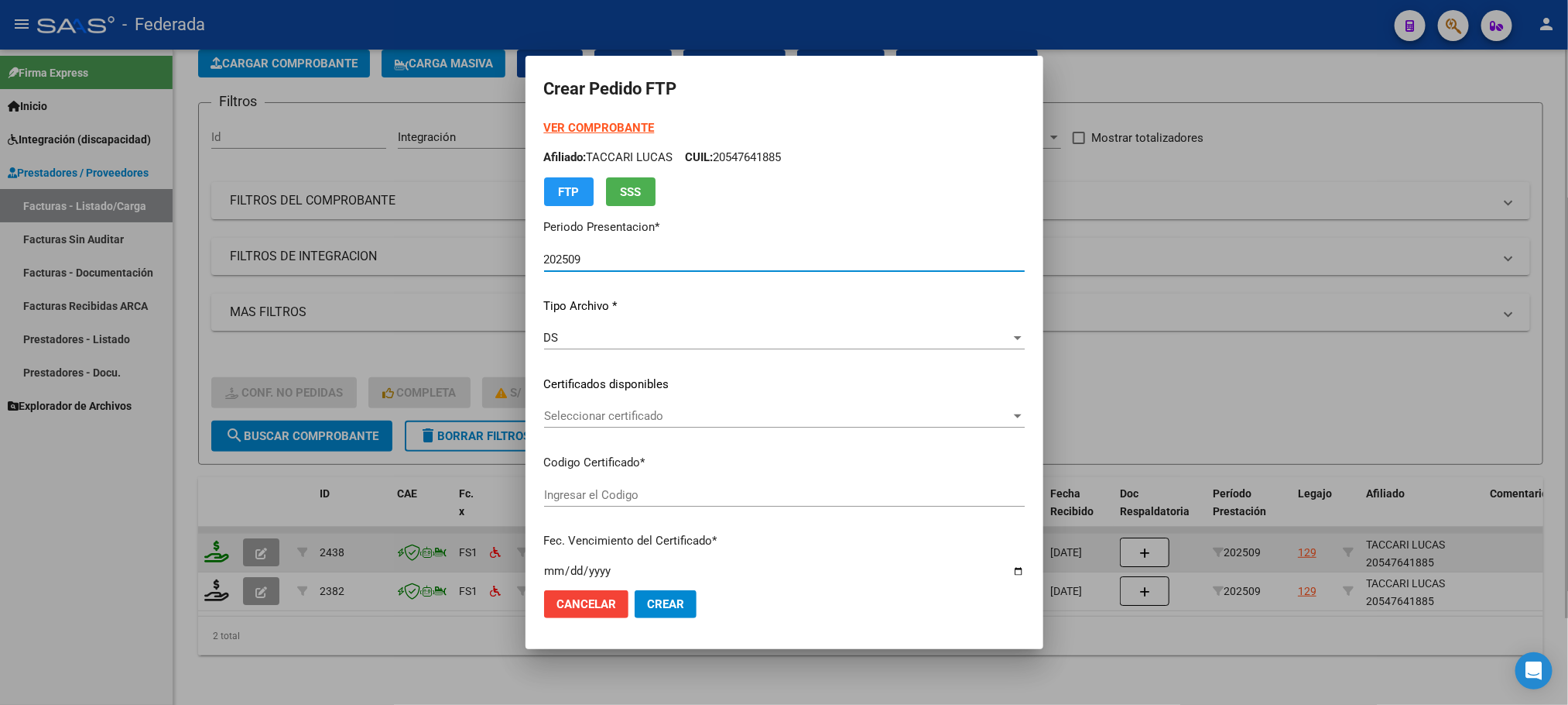
type input "ARG02000547641882022090620270906SFE503"
type input "2027-09-06"
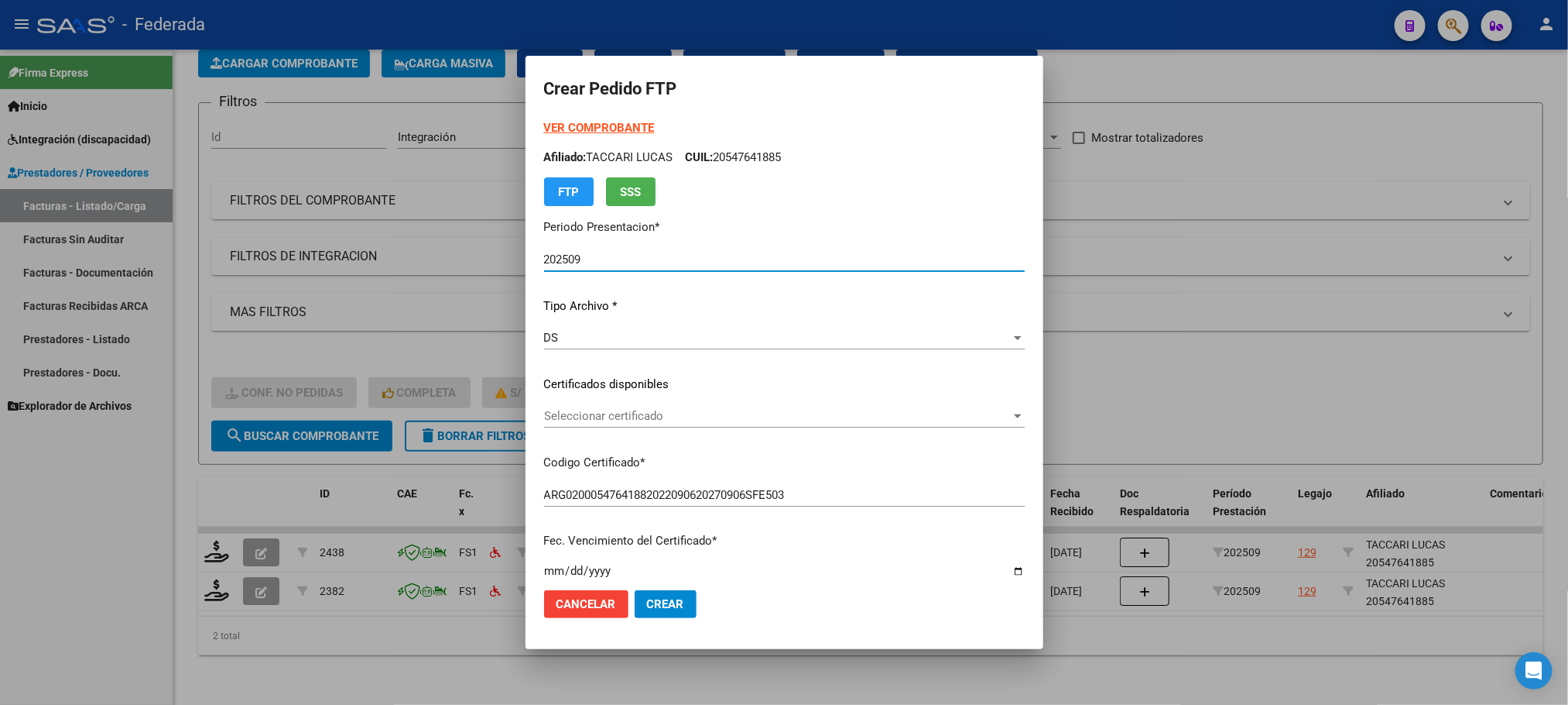
click at [655, 416] on span "Seleccionar certificado" at bounding box center [777, 415] width 467 height 14
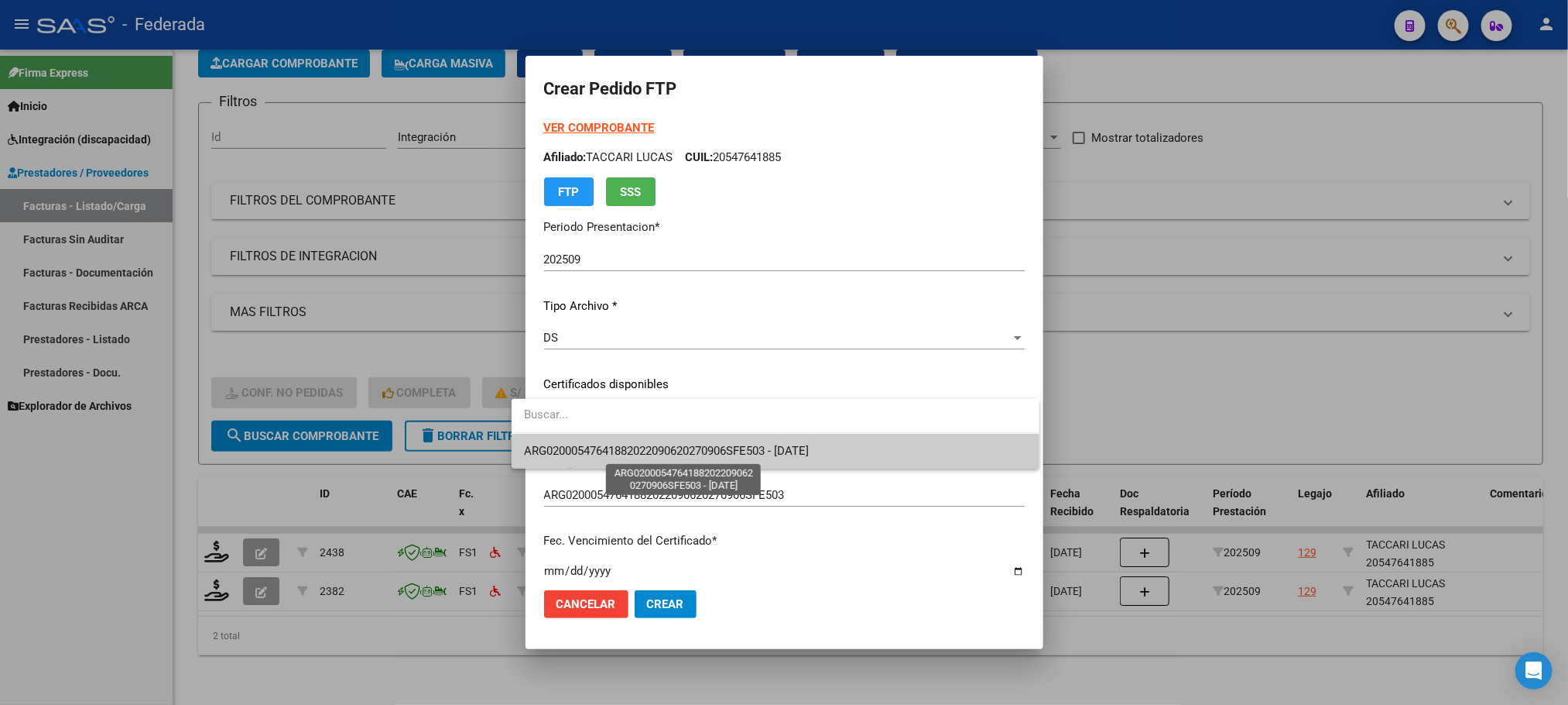
click at [656, 451] on span "ARG02000547641882022090620270906SFE503 - 2027-09-06" at bounding box center [666, 450] width 285 height 14
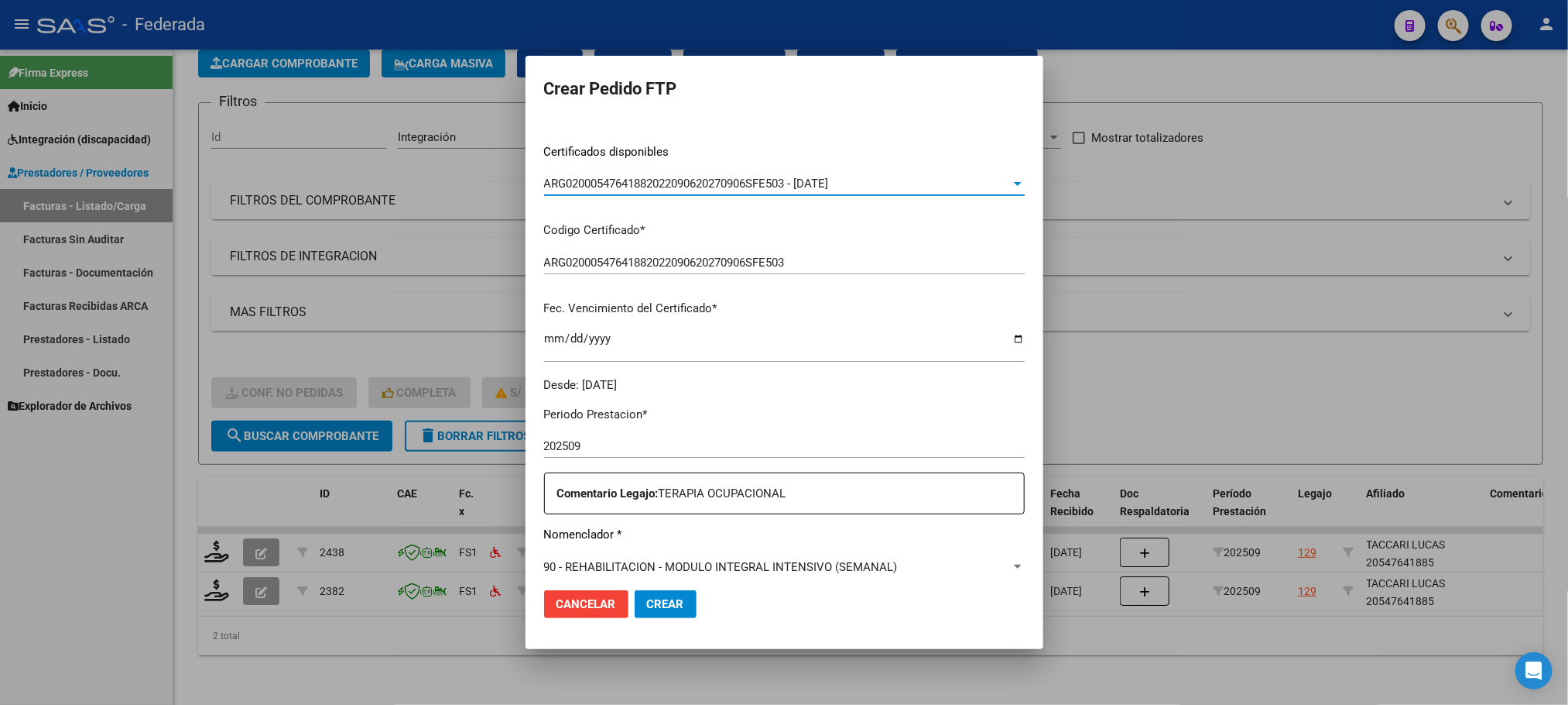
scroll to position [464, 0]
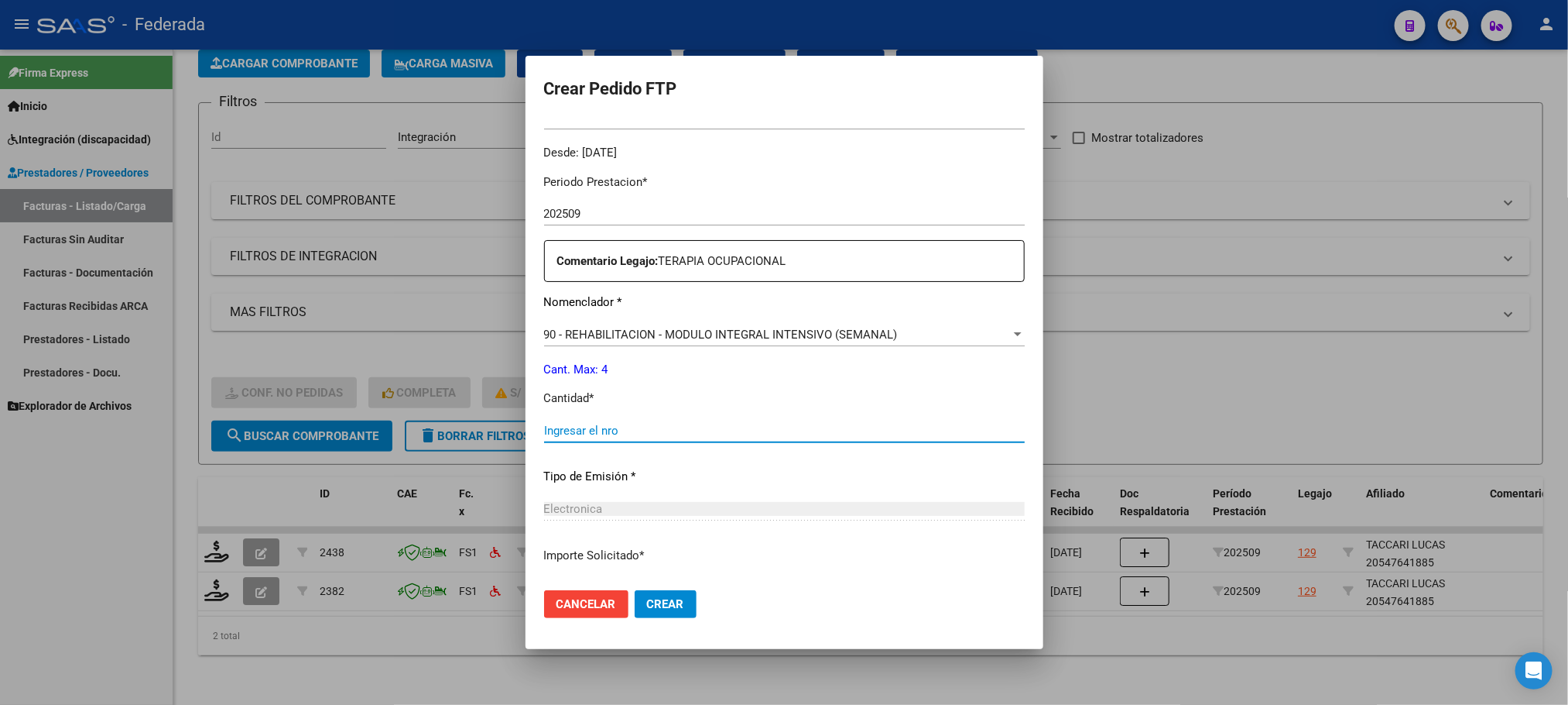
click at [656, 432] on input "Ingresar el nro" at bounding box center [784, 431] width 481 height 14
type input "4"
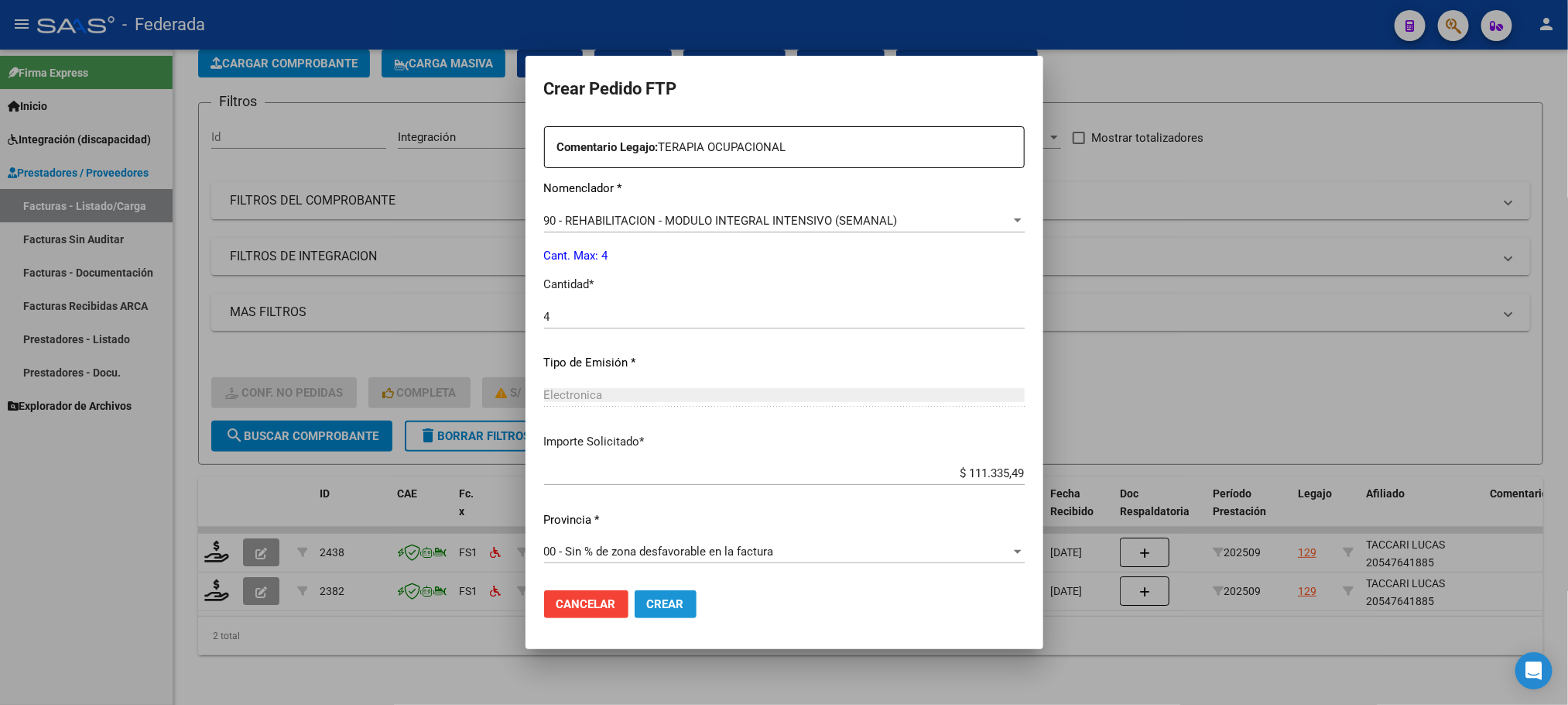
click at [651, 598] on span "Crear" at bounding box center [666, 603] width 38 height 14
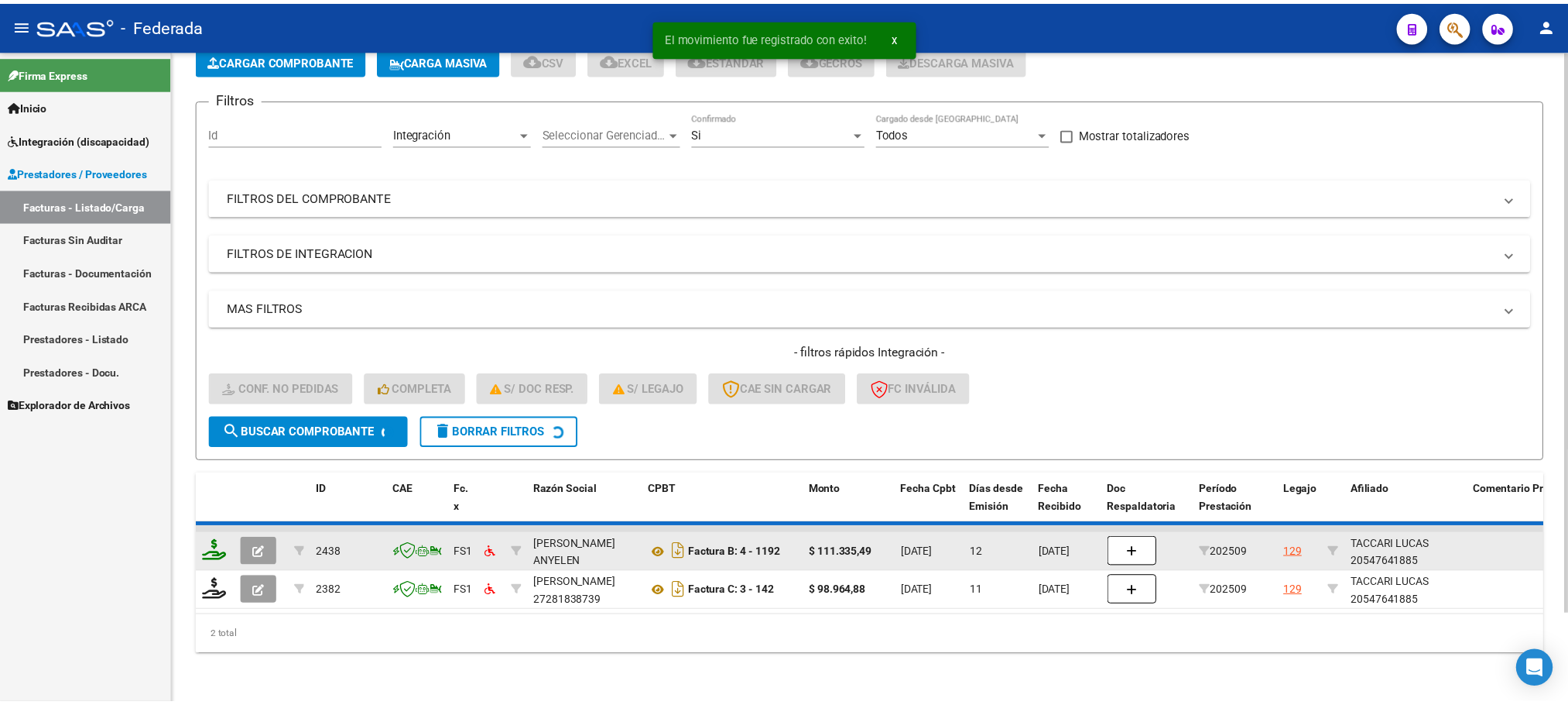
scroll to position [60, 0]
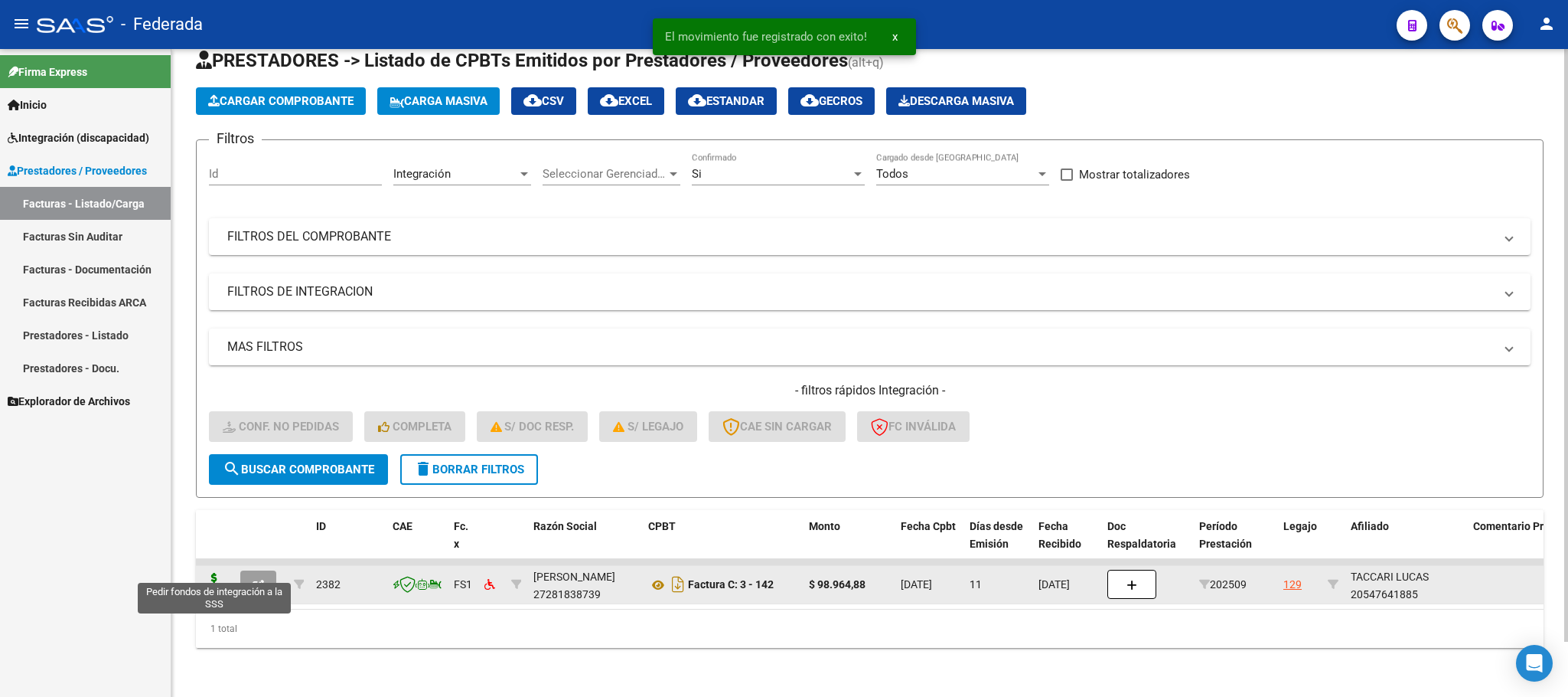
click at [219, 572] on icon at bounding box center [215, 583] width 24 height 21
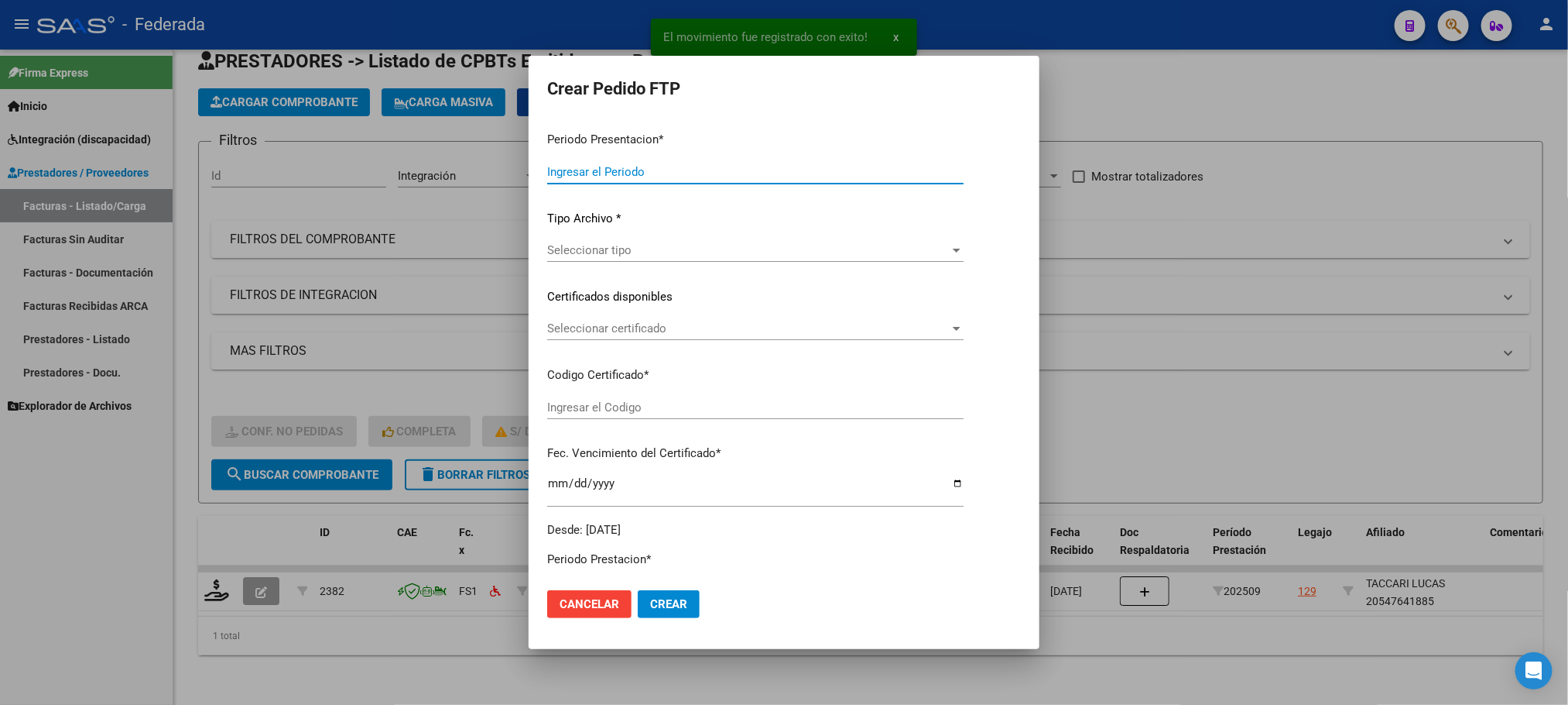
type input "202509"
type input "$ 98.964,88"
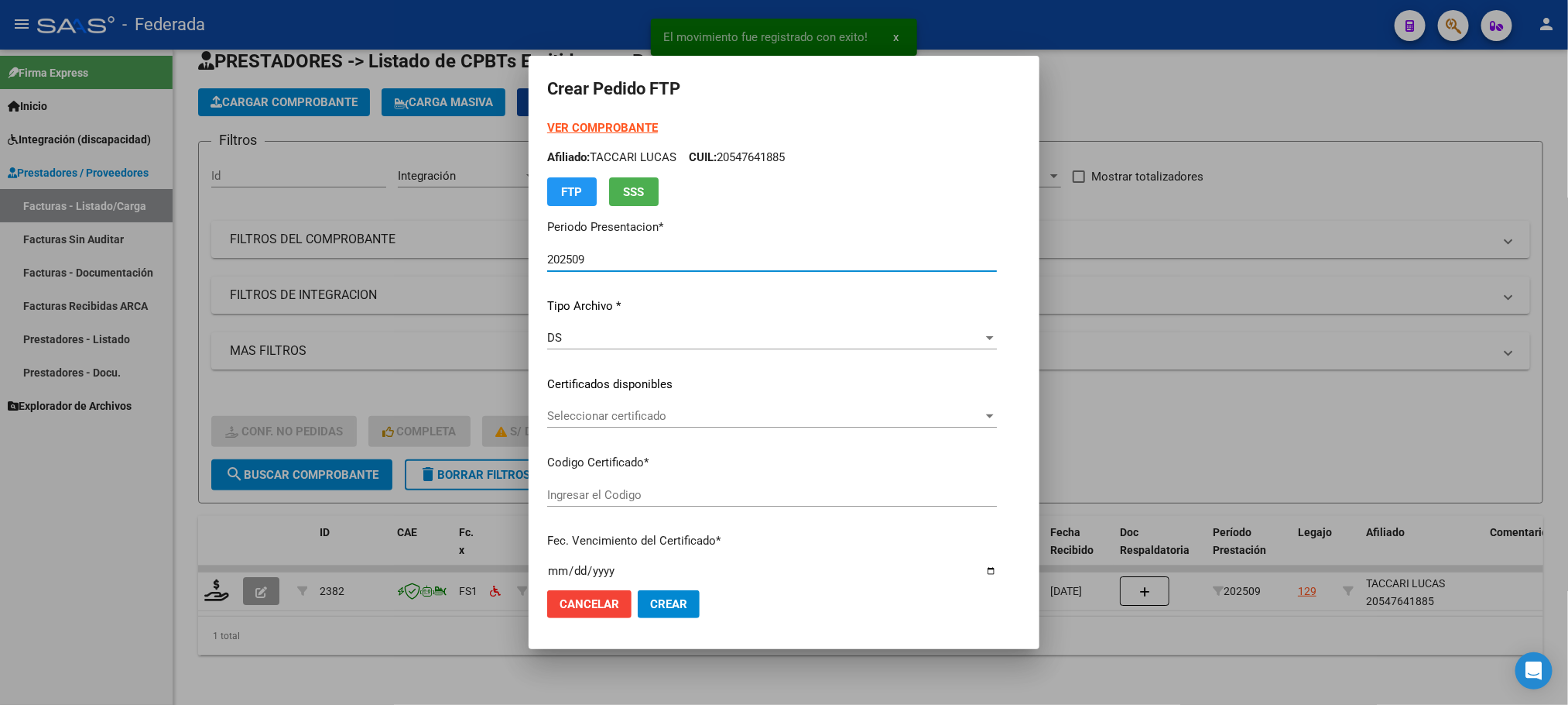
type input "ARG02000547641882022090620270906SFE503"
type input "2027-09-06"
click at [555, 412] on span "Seleccionar certificado" at bounding box center [765, 415] width 436 height 14
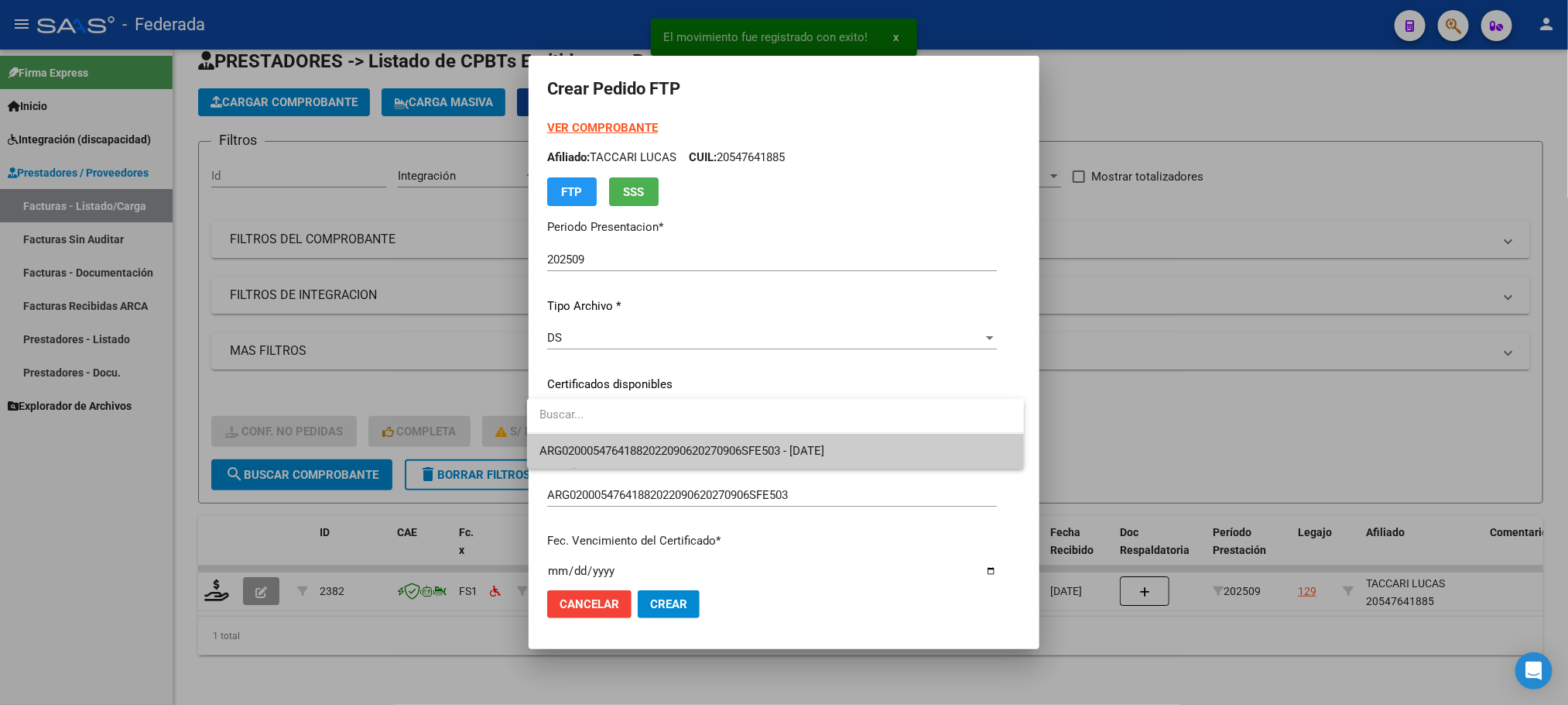
click at [565, 444] on span "ARG02000547641882022090620270906SFE503 - 2027-09-06" at bounding box center [681, 450] width 285 height 14
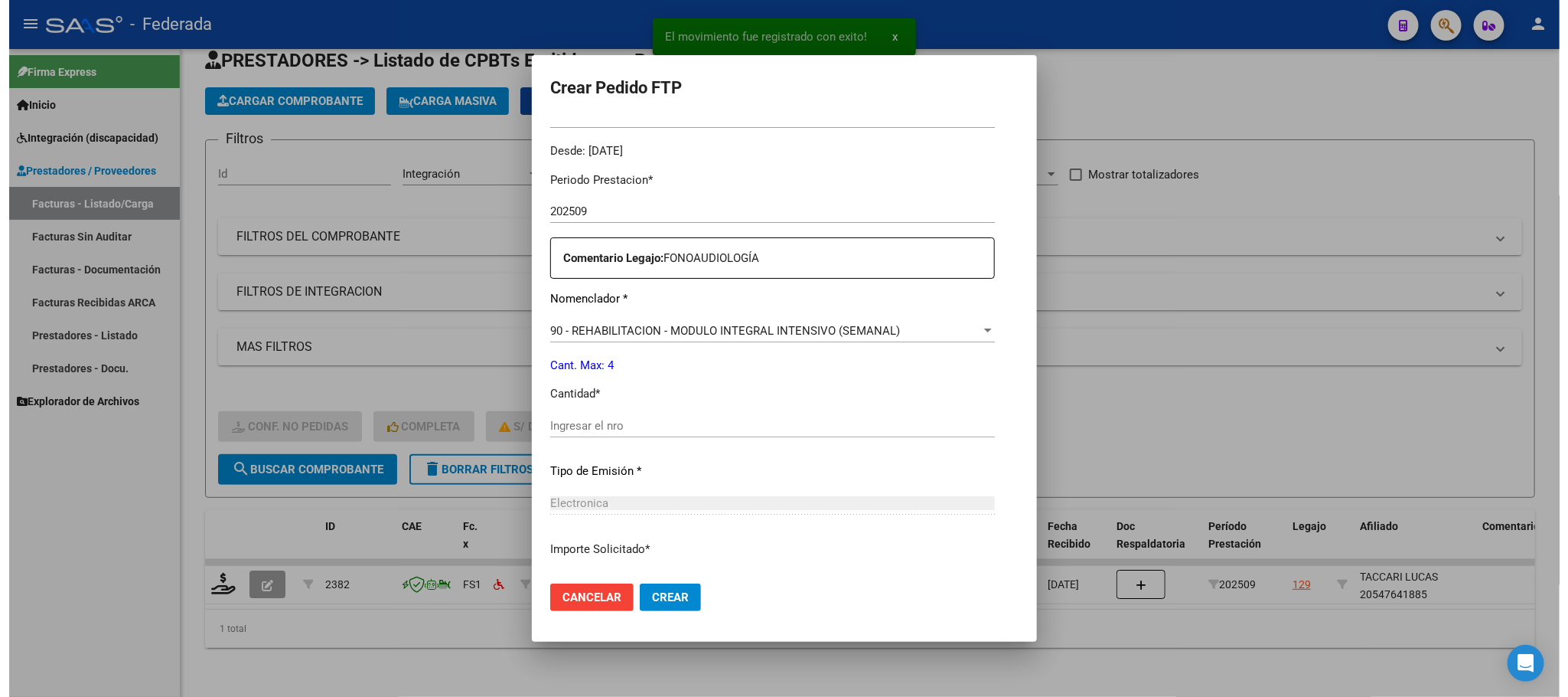
scroll to position [572, 0]
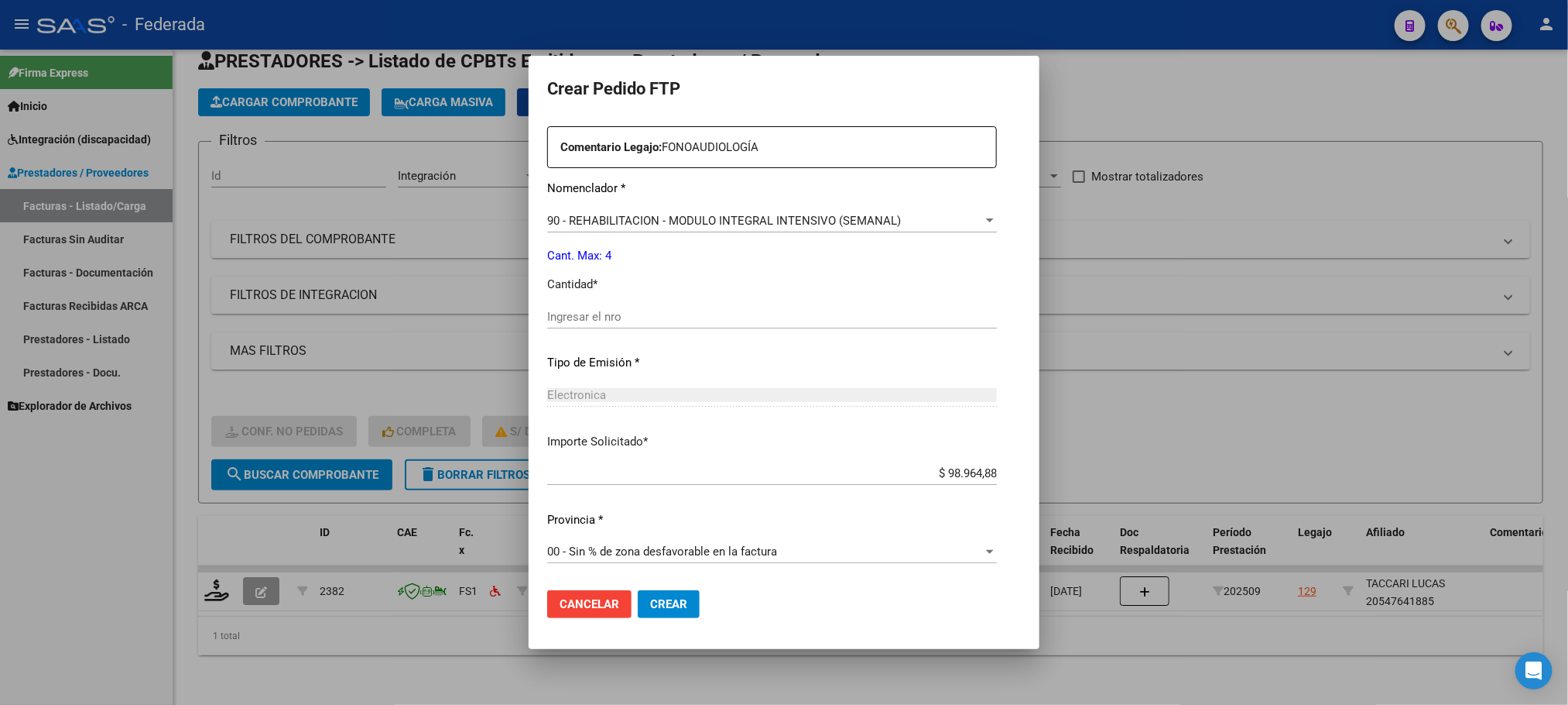
click at [567, 328] on div "Ingresar el nro" at bounding box center [771, 317] width 450 height 24
type input "4"
click at [667, 593] on button "Crear" at bounding box center [669, 604] width 62 height 28
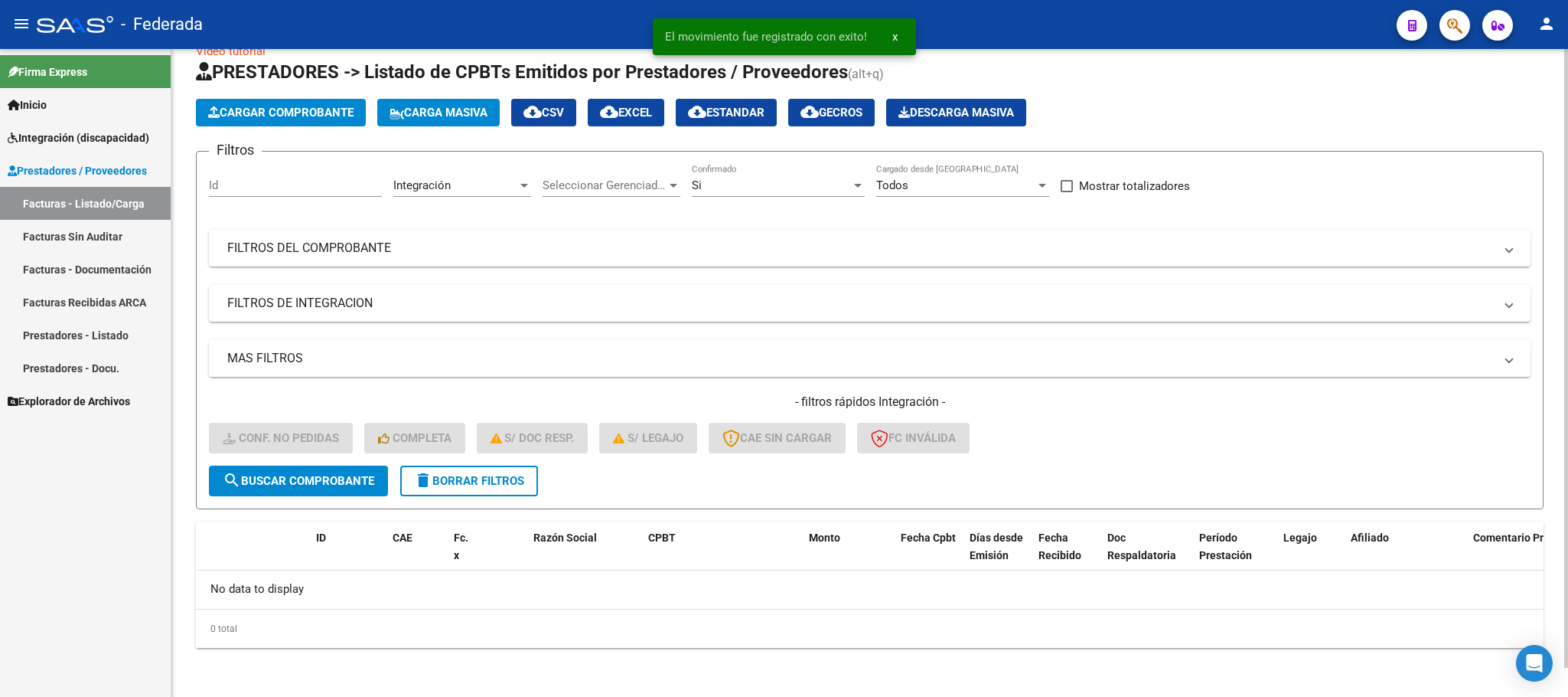
scroll to position [30, 0]
click at [515, 465] on div "- filtros rápidos Integración - Conf. no pedidas Completa S/ Doc Resp. S/ legaj…" at bounding box center [869, 429] width 1322 height 72
click at [511, 480] on span "delete Borrar Filtros" at bounding box center [469, 481] width 111 height 14
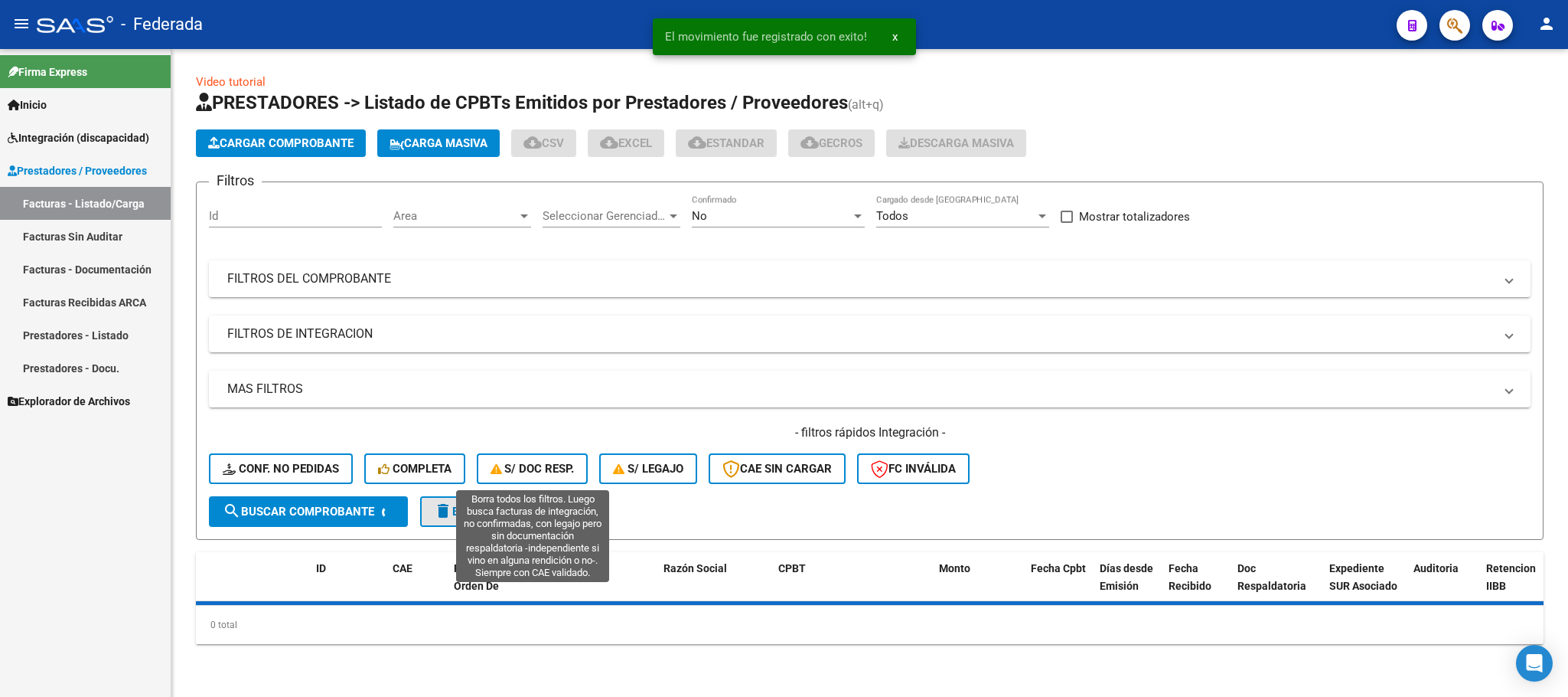
scroll to position [0, 0]
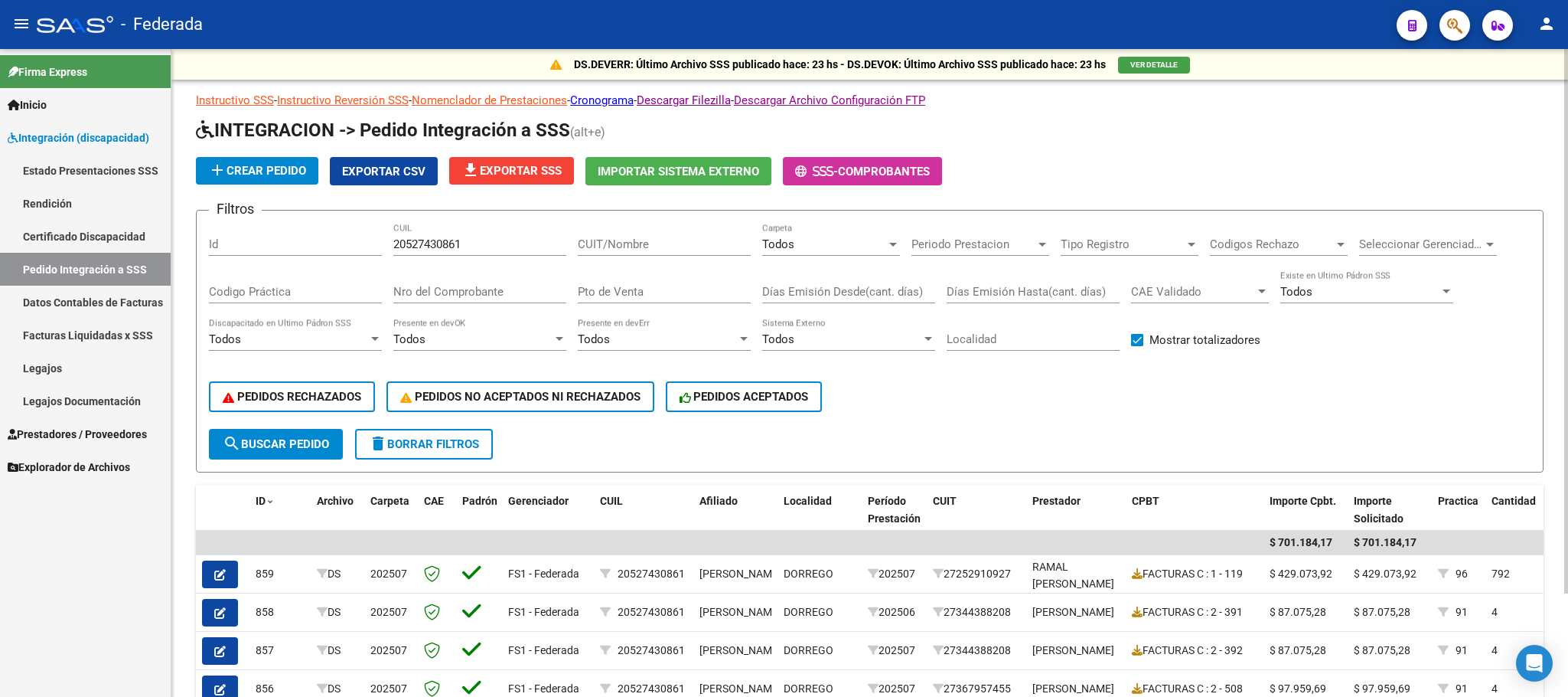
click at [425, 239] on input "20527430861" at bounding box center [479, 243] width 173 height 14
paste input "47641885"
type input "20547641885"
click at [311, 444] on span "search Buscar Pedido" at bounding box center [276, 443] width 107 height 14
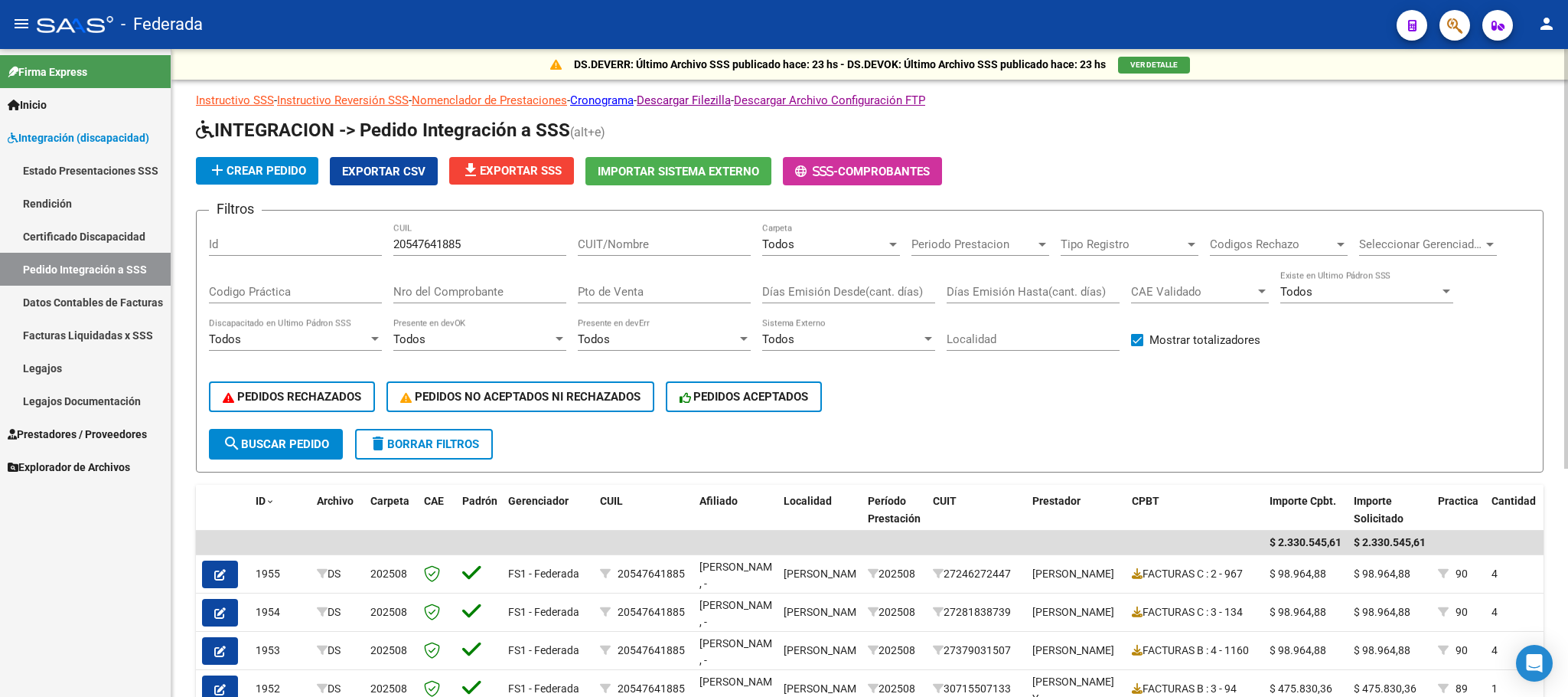
scroll to position [345, 0]
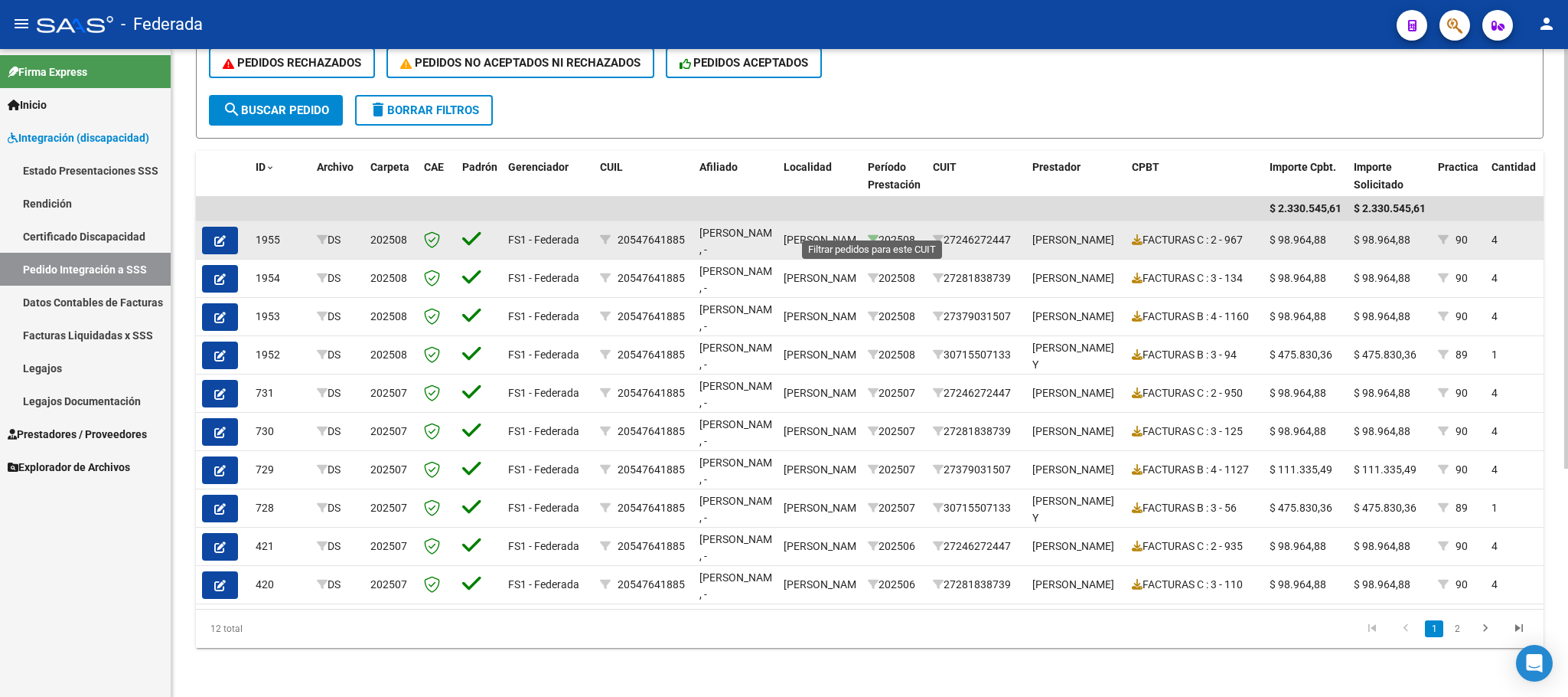
click at [872, 234] on icon at bounding box center [873, 240] width 11 height 11
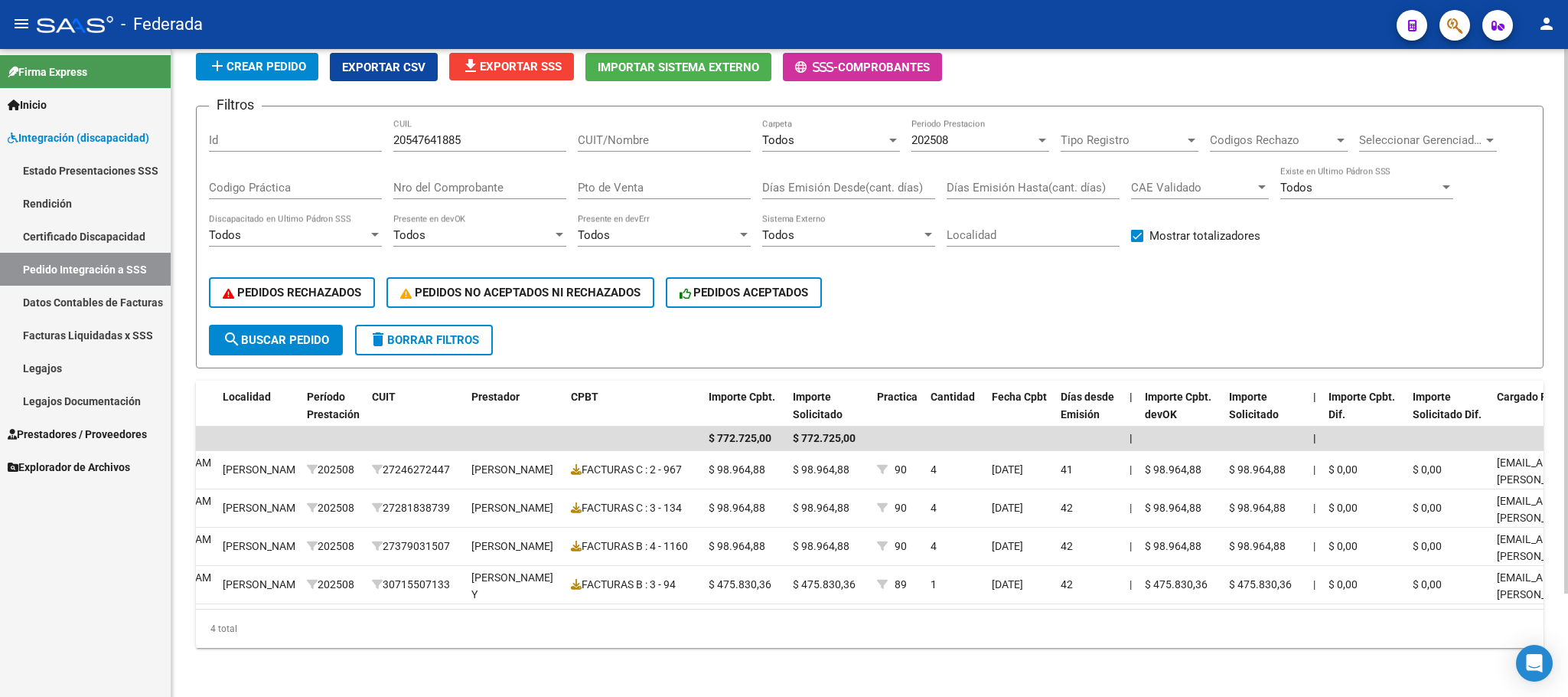
scroll to position [0, 0]
